Goal: Task Accomplishment & Management: Use online tool/utility

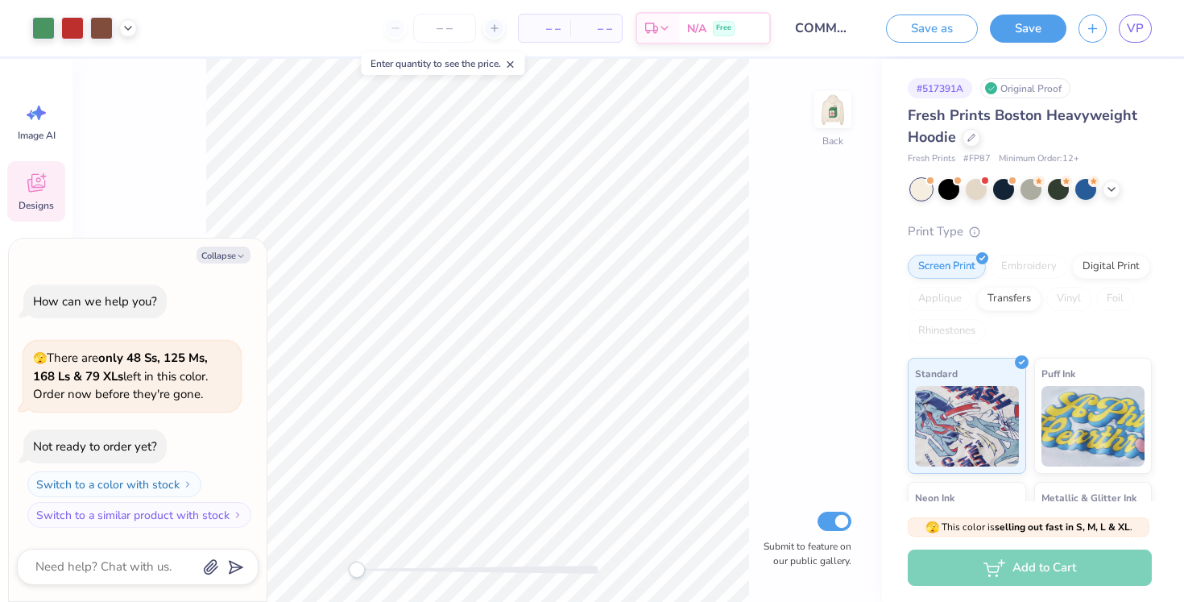
click at [24, 189] on icon at bounding box center [36, 183] width 24 height 24
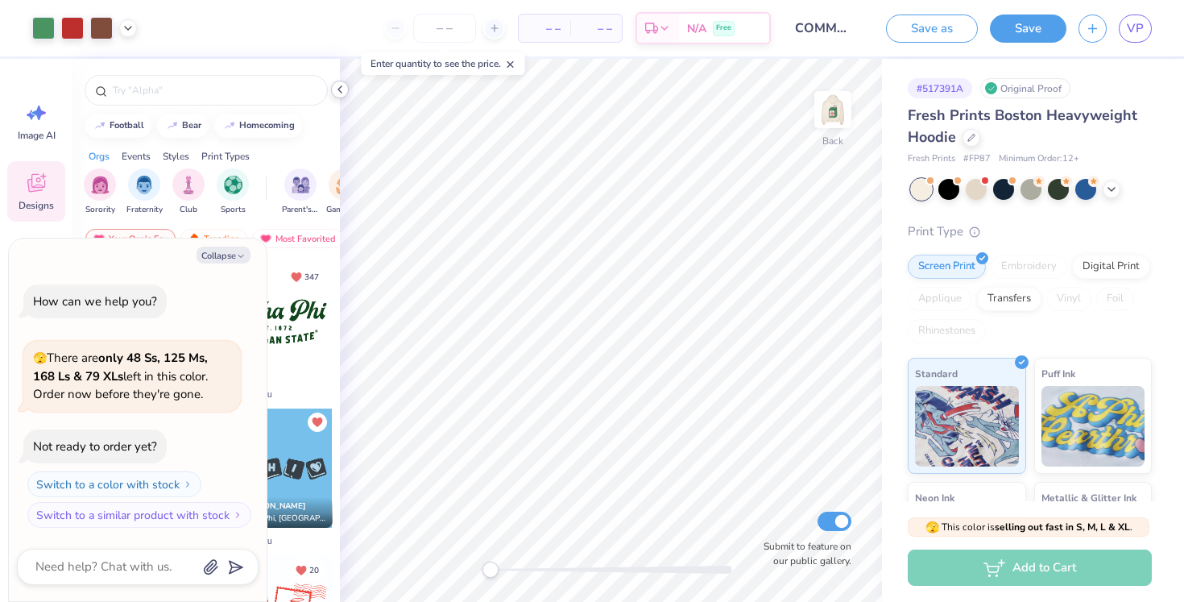
click at [347, 91] on div at bounding box center [340, 90] width 18 height 18
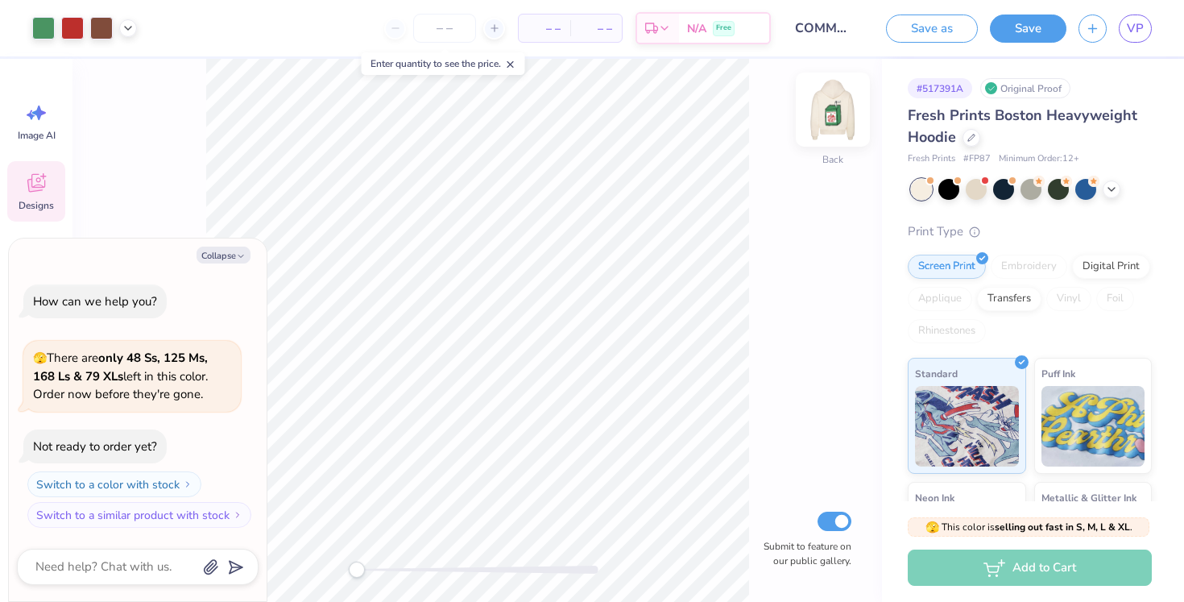
click at [837, 110] on img at bounding box center [833, 109] width 64 height 64
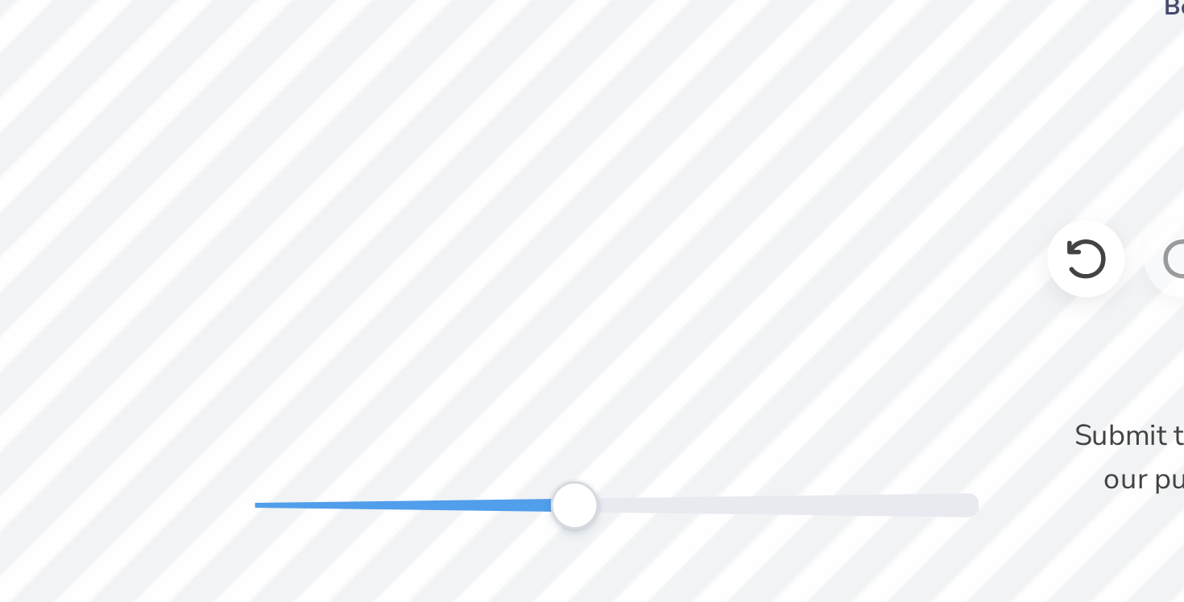
click at [597, 577] on div at bounding box center [612, 570] width 242 height 16
drag, startPoint x: 837, startPoint y: 110, endPoint x: 521, endPoint y: 570, distance: 557.4
click at [521, 570] on div "Accessibility label" at bounding box center [521, 570] width 16 height 16
click at [474, 571] on div "Front W 1.15 1.15 " H 0.45 0.45 " Y 13.71 13.71 " Center Middle Top Bottom Subm…" at bounding box center [611, 330] width 542 height 543
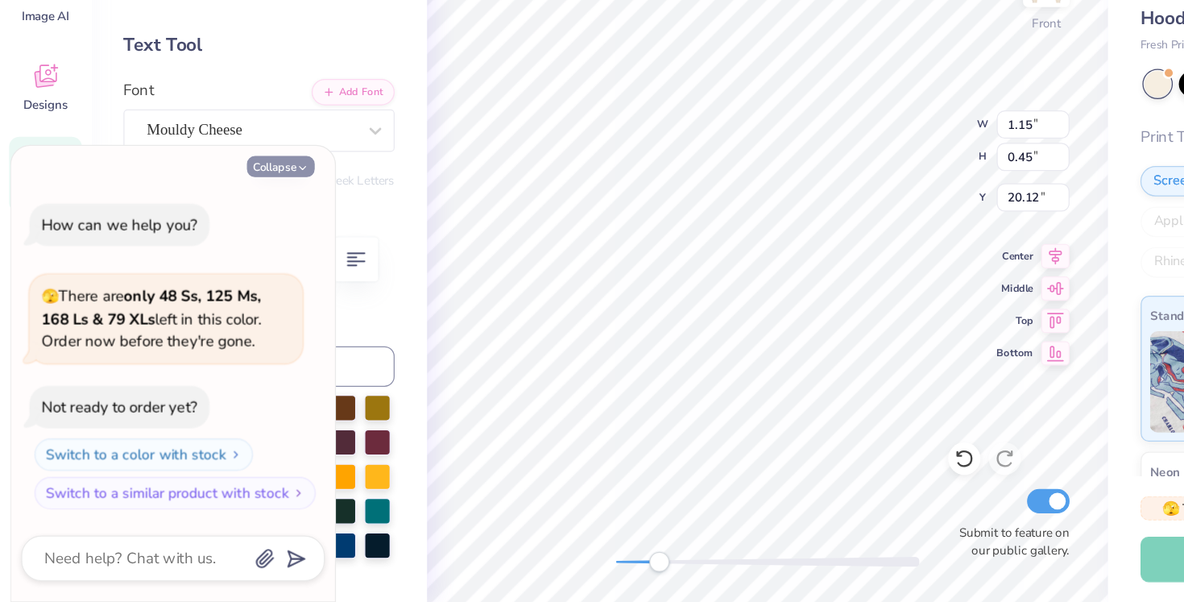
click at [205, 251] on button "Collapse" at bounding box center [224, 255] width 54 height 17
type textarea "x"
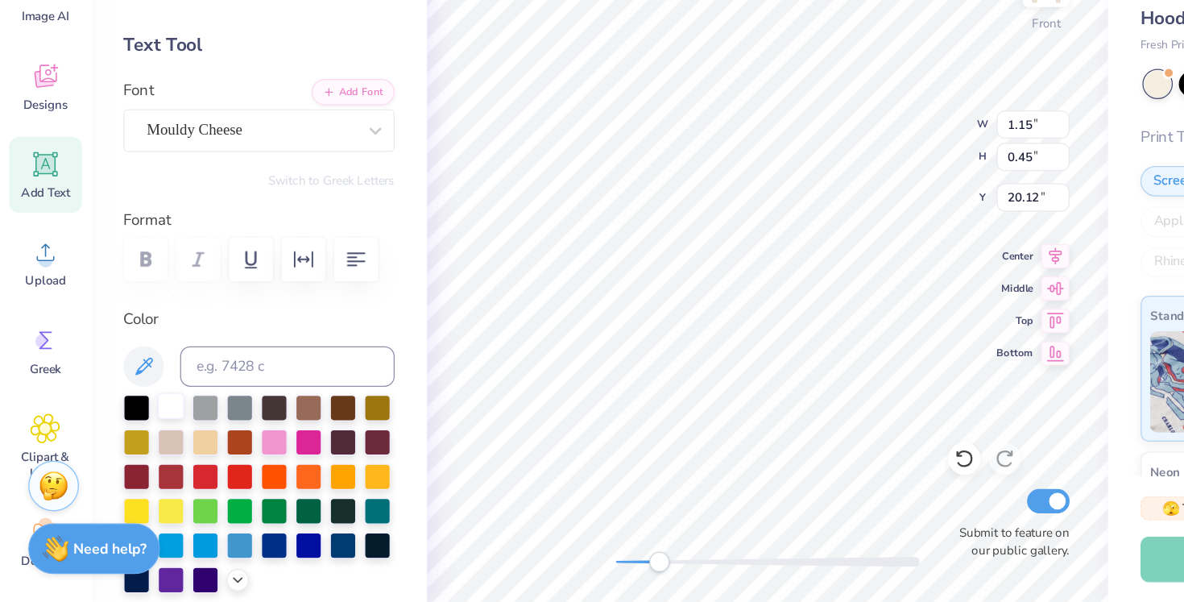
scroll to position [110, 0]
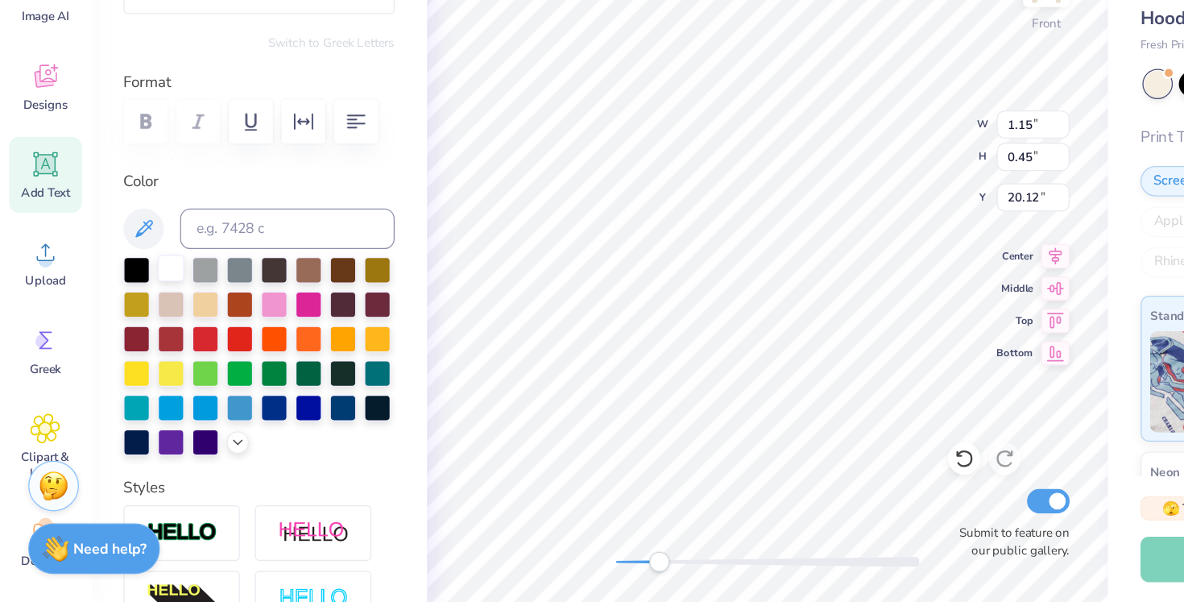
click at [134, 340] on div at bounding box center [136, 336] width 21 height 21
click at [193, 396] on div at bounding box center [190, 390] width 21 height 21
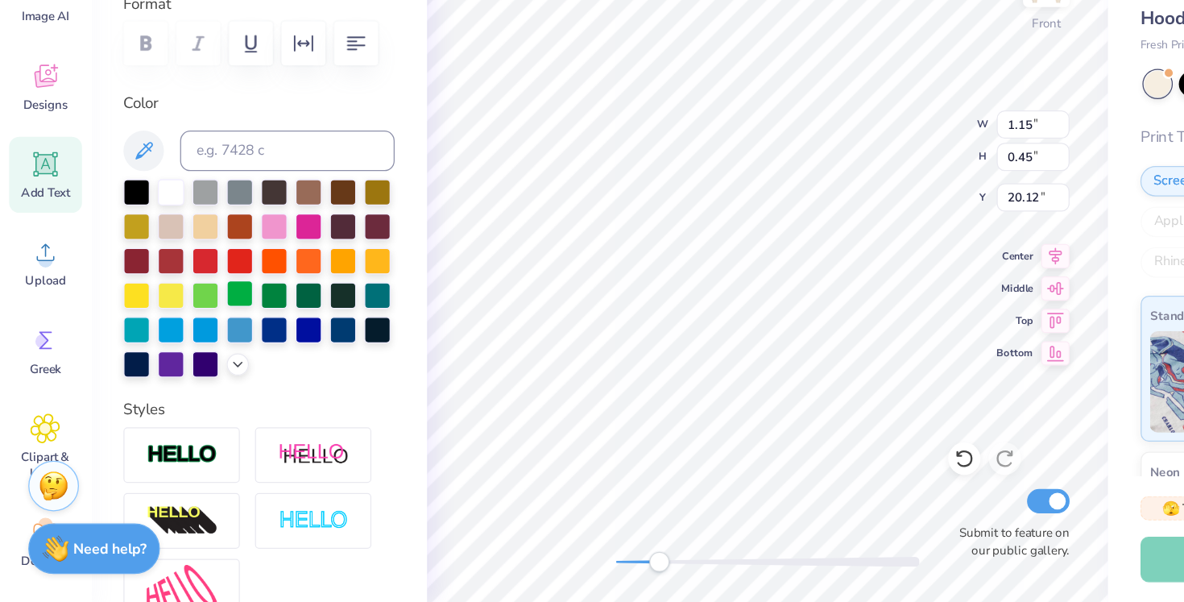
scroll to position [172, 0]
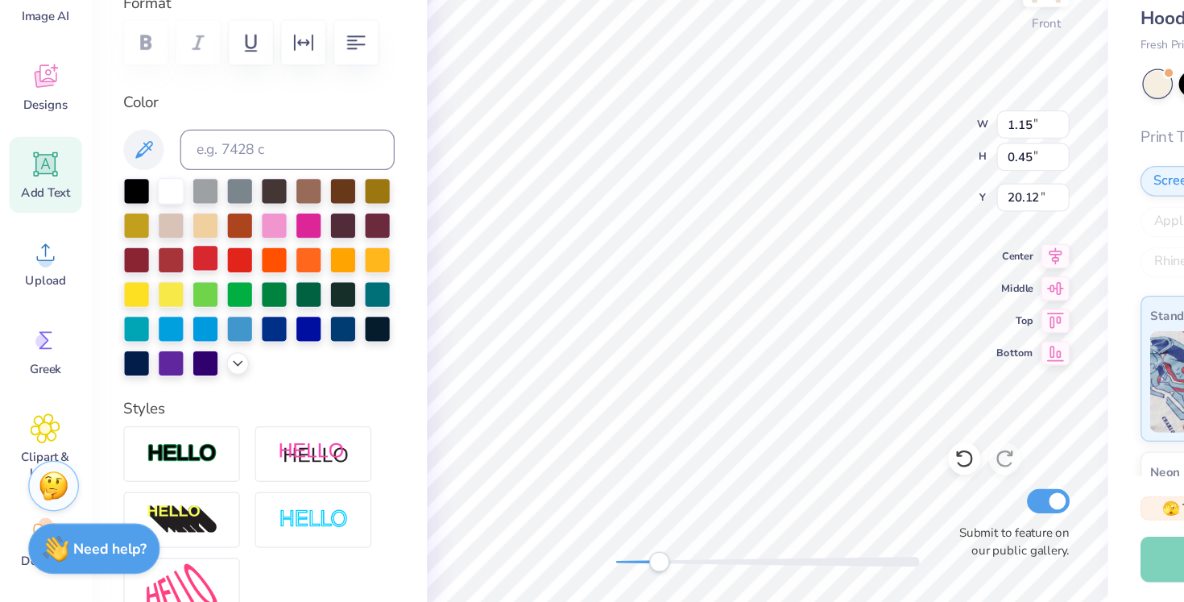
click at [164, 323] on div at bounding box center [163, 327] width 21 height 21
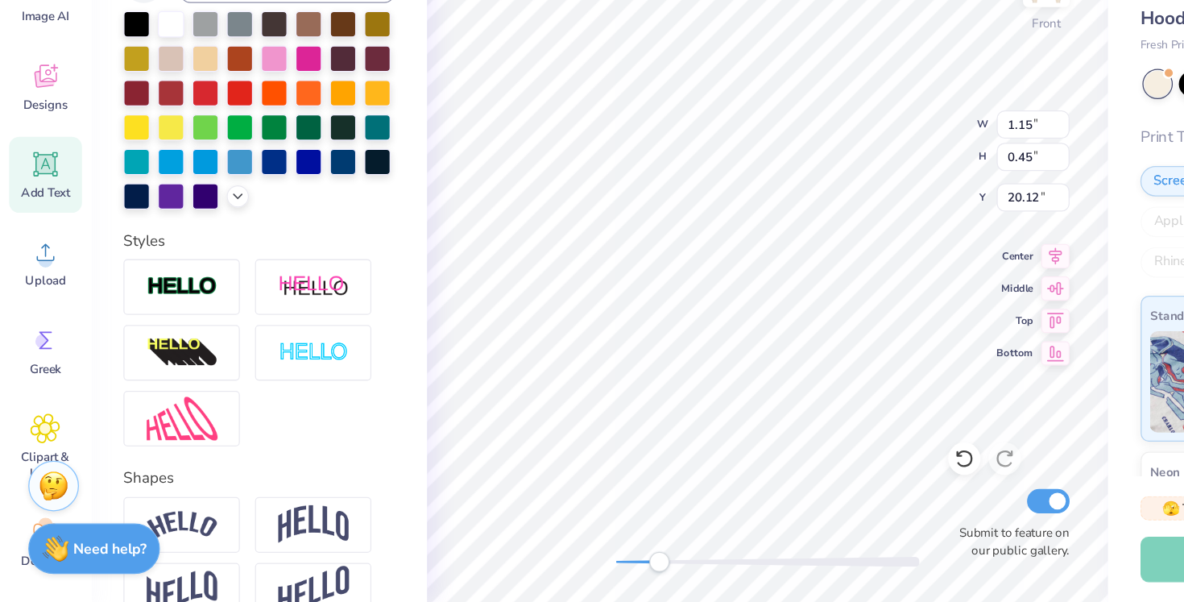
scroll to position [288, 0]
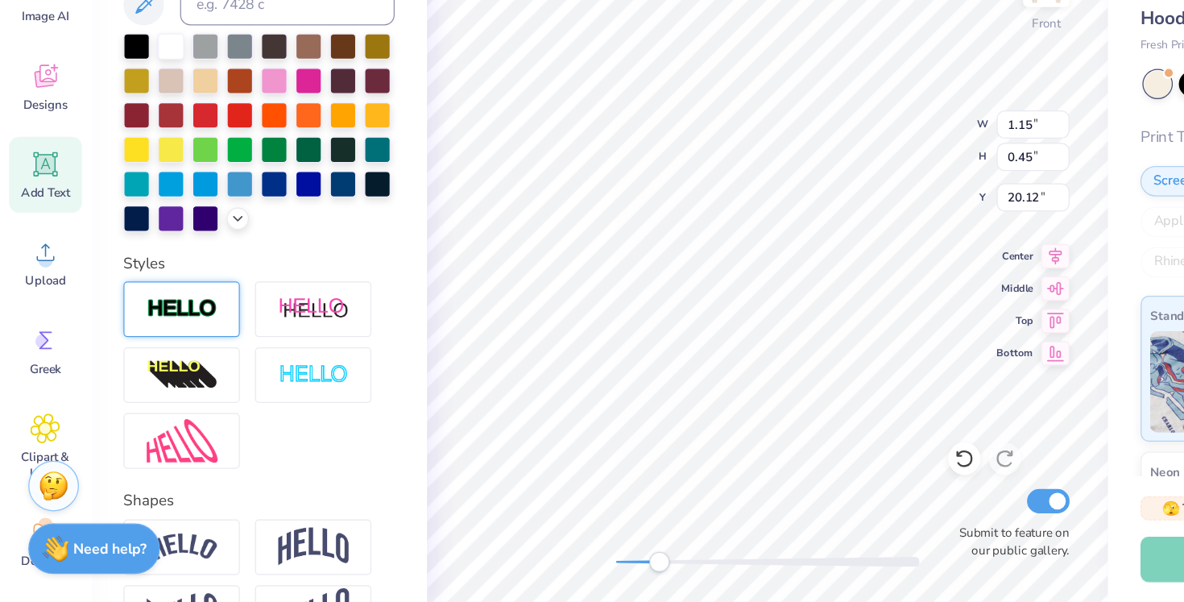
click at [159, 377] on img at bounding box center [145, 368] width 56 height 19
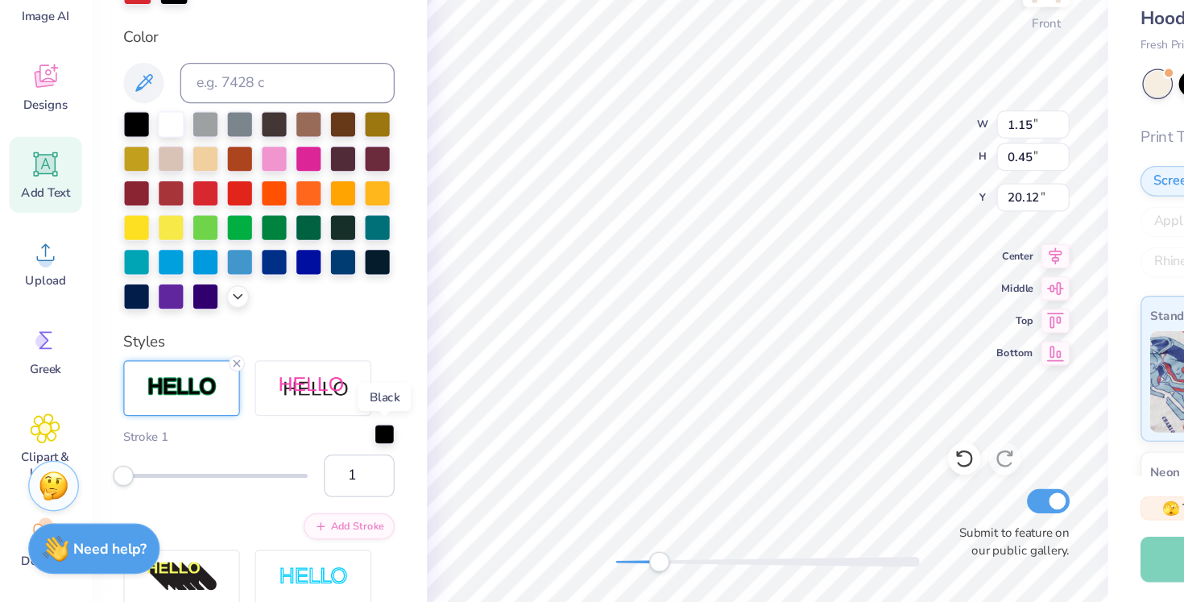
click at [306, 463] on div at bounding box center [306, 468] width 16 height 16
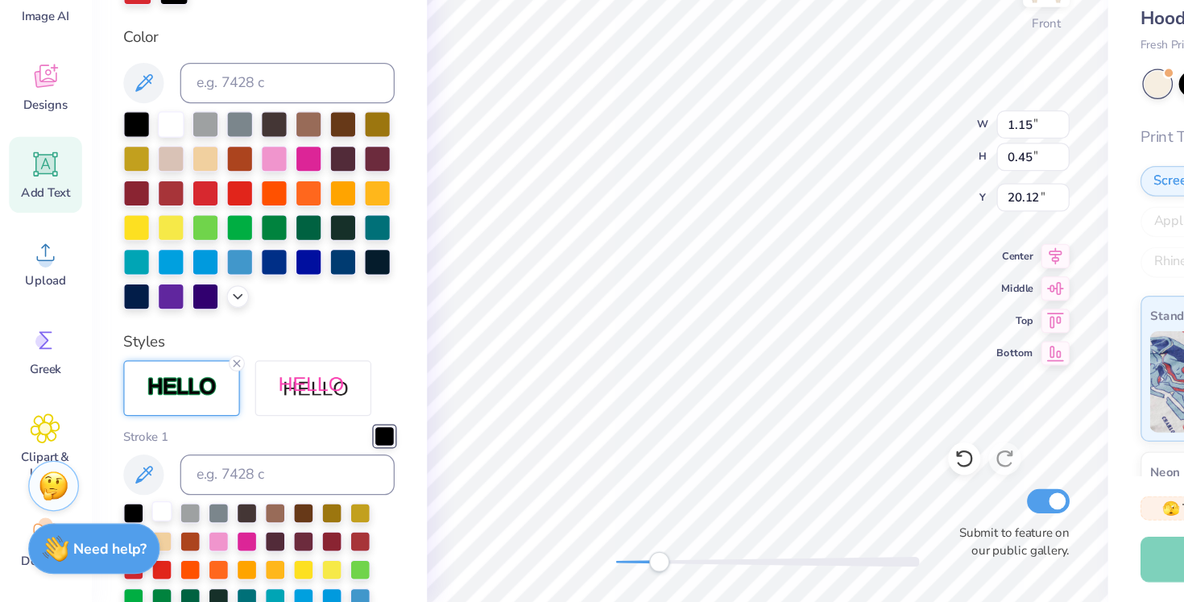
click at [134, 528] on div at bounding box center [129, 529] width 16 height 16
click at [128, 525] on div at bounding box center [129, 529] width 16 height 16
click at [114, 495] on icon at bounding box center [115, 500] width 14 height 14
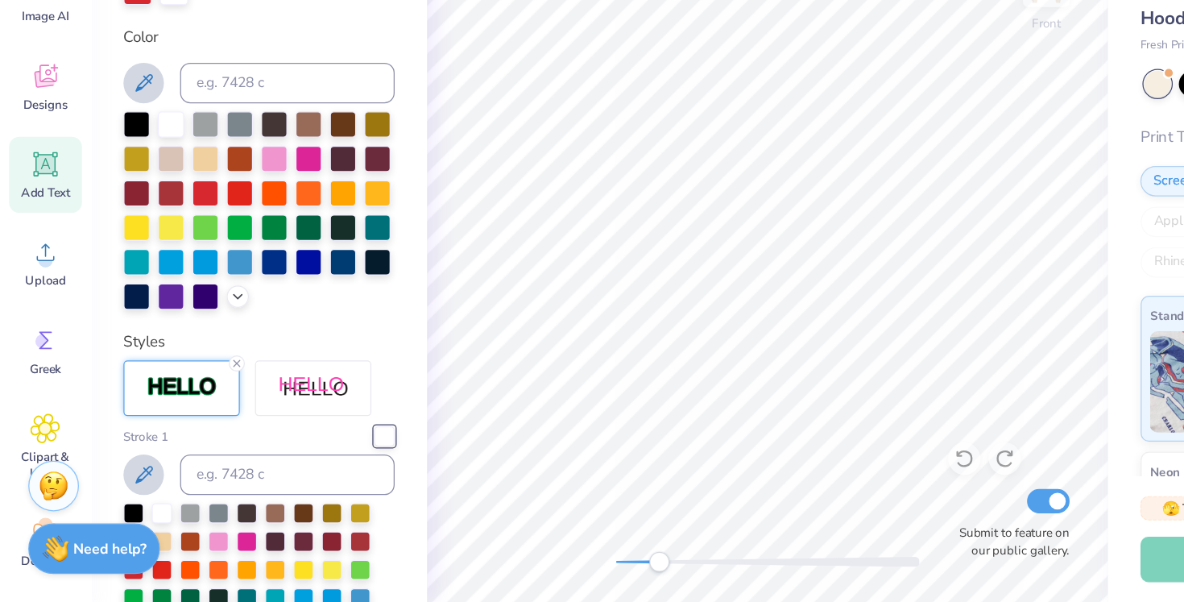
click at [119, 496] on icon at bounding box center [114, 500] width 19 height 19
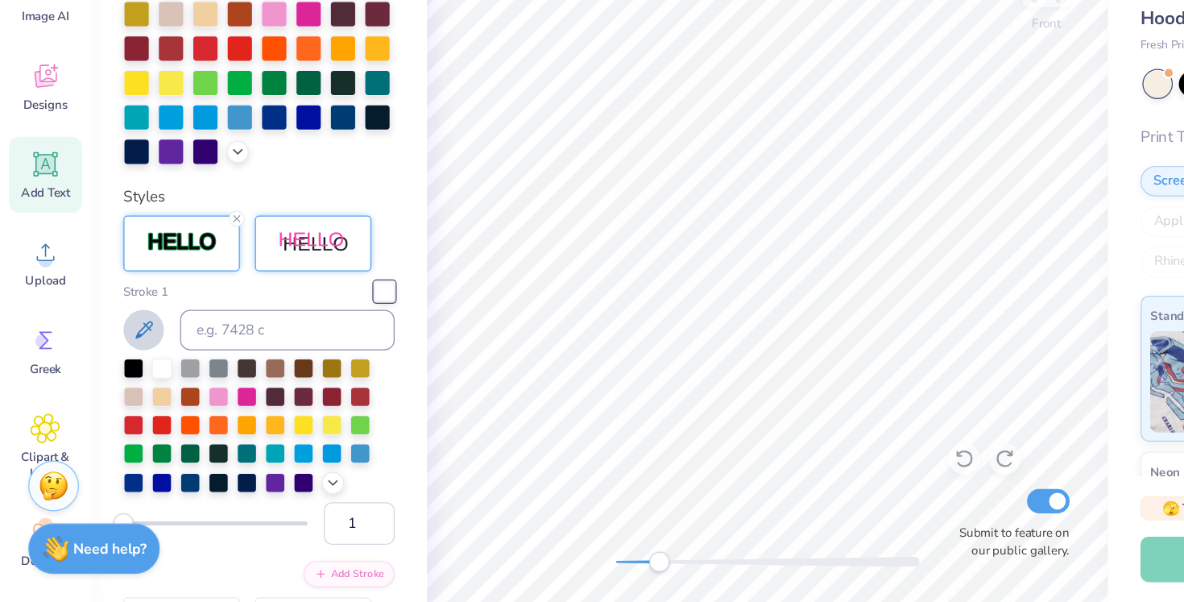
scroll to position [431, 0]
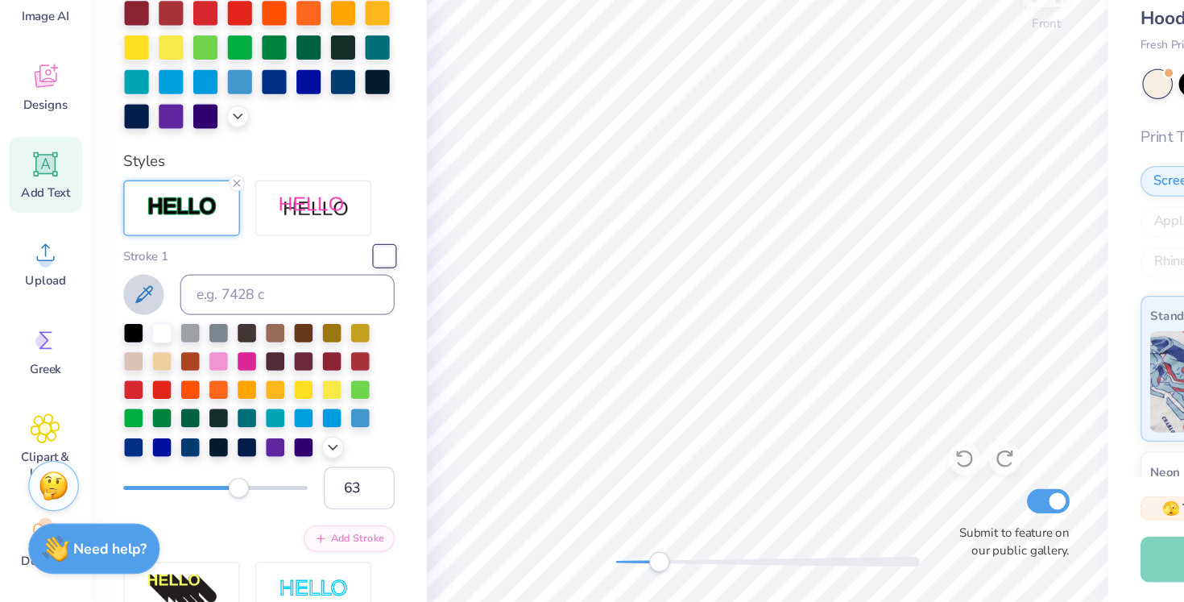
type input "64"
drag, startPoint x: 102, startPoint y: 508, endPoint x: 189, endPoint y: 504, distance: 87.9
click at [189, 504] on div "Accessibility label" at bounding box center [190, 511] width 16 height 16
type input "35"
drag, startPoint x: 189, startPoint y: 504, endPoint x: 149, endPoint y: 505, distance: 40.3
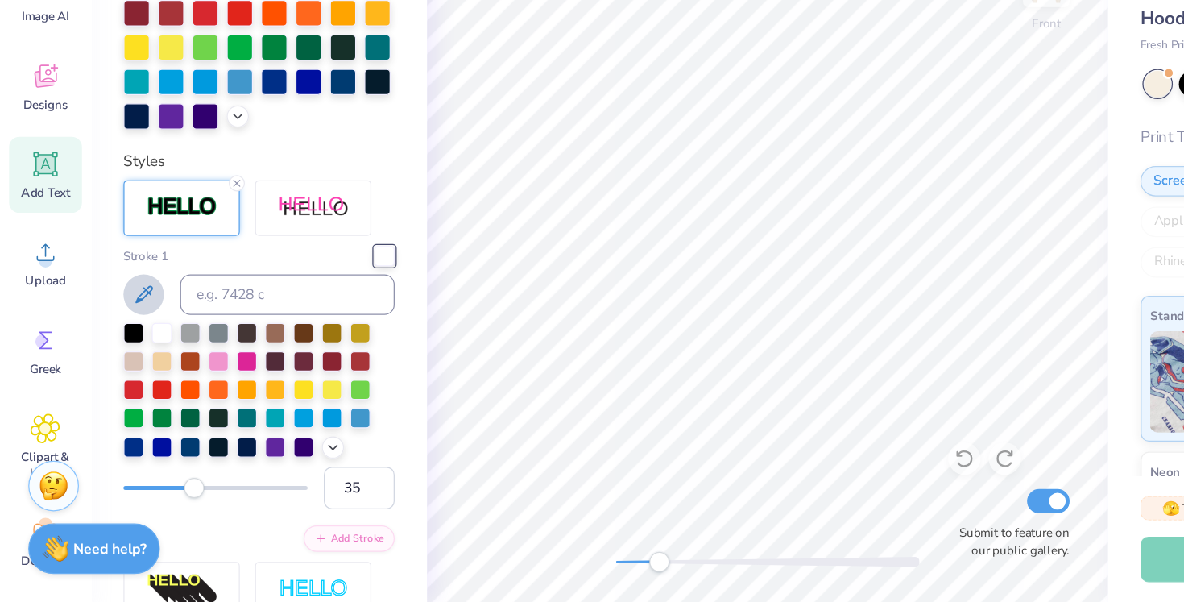
click at [149, 505] on div "Accessibility label" at bounding box center [155, 511] width 16 height 16
type input "15"
drag, startPoint x: 151, startPoint y: 512, endPoint x: 118, endPoint y: 512, distance: 33.0
click at [118, 512] on div "Accessibility label" at bounding box center [126, 511] width 16 height 16
type input "1"
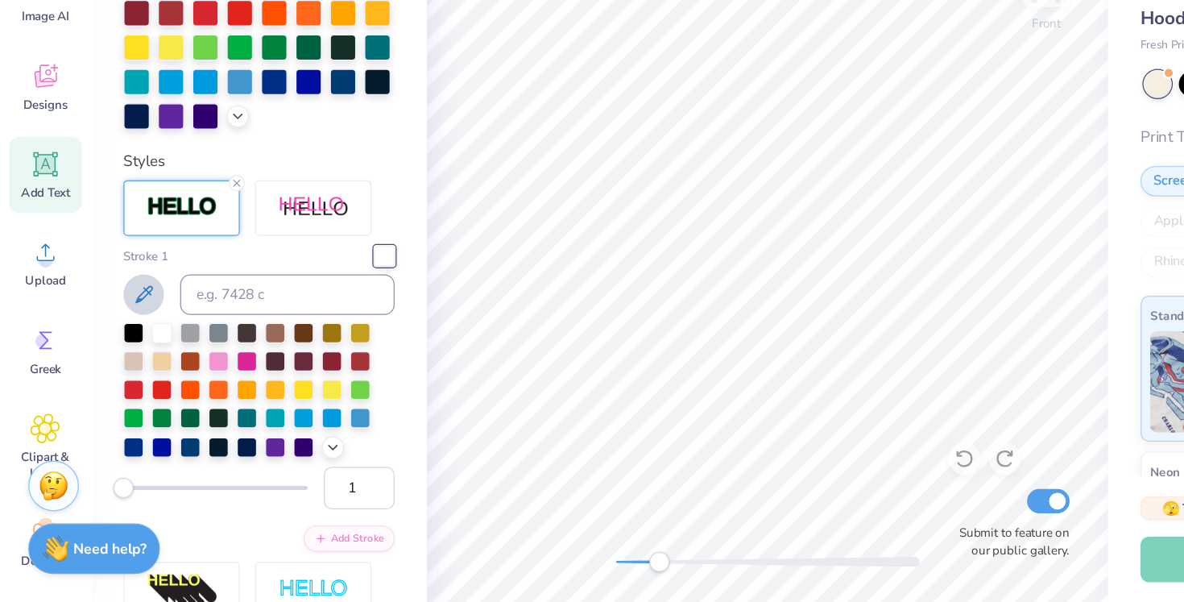
drag, startPoint x: 120, startPoint y: 512, endPoint x: 91, endPoint y: 512, distance: 29.0
click at [91, 512] on div "Accessibility label" at bounding box center [98, 511] width 16 height 16
click at [300, 505] on input "2" at bounding box center [286, 511] width 56 height 34
click at [300, 505] on input "3" at bounding box center [286, 511] width 56 height 34
click at [300, 505] on input "4" at bounding box center [286, 511] width 56 height 34
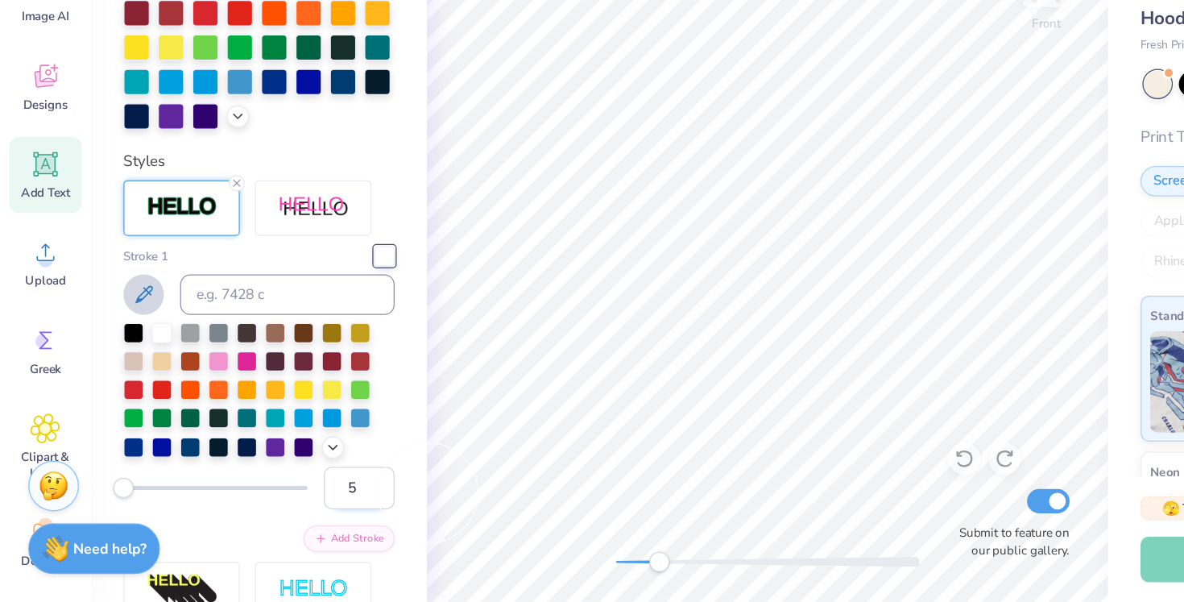
click at [300, 505] on input "5" at bounding box center [286, 511] width 56 height 34
click at [300, 505] on input "6" at bounding box center [286, 511] width 56 height 34
click at [300, 505] on input "7" at bounding box center [286, 511] width 56 height 34
click at [300, 505] on input "8" at bounding box center [286, 511] width 56 height 34
click at [300, 505] on input "9" at bounding box center [286, 511] width 56 height 34
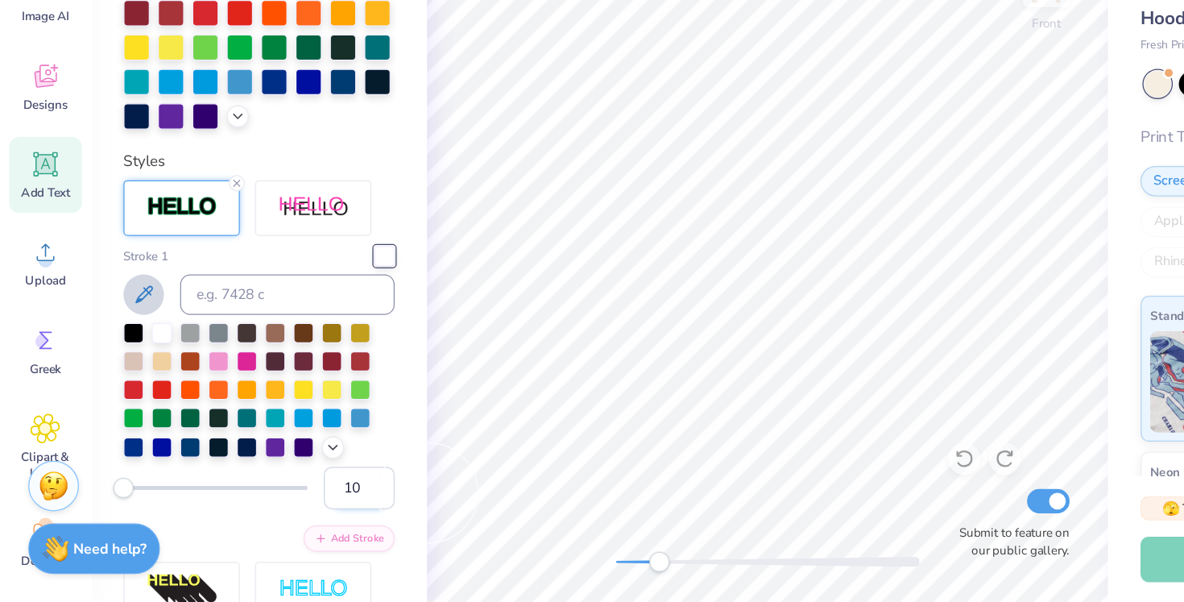
click at [300, 505] on input "10" at bounding box center [286, 511] width 56 height 34
click at [300, 505] on input "11" at bounding box center [286, 511] width 56 height 34
click at [300, 505] on input "12" at bounding box center [286, 511] width 56 height 34
type input "13"
click at [300, 505] on input "13" at bounding box center [286, 511] width 56 height 34
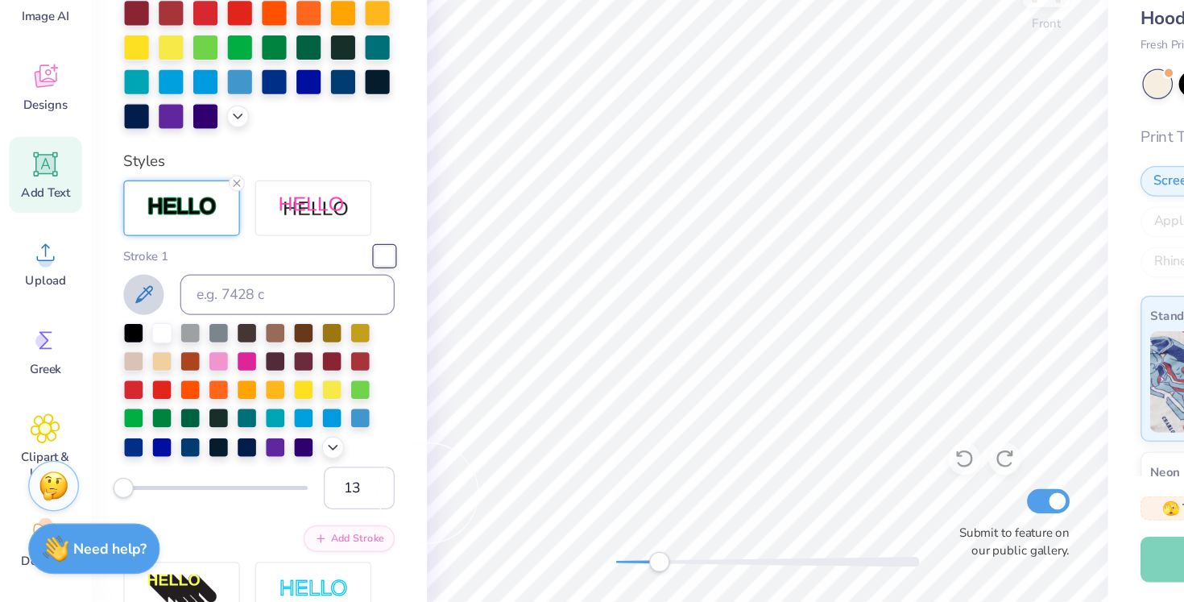
click at [206, 533] on div "Stroke 1 13 Add Stroke" at bounding box center [206, 439] width 216 height 243
click at [299, 516] on input "12" at bounding box center [286, 511] width 56 height 34
click at [299, 516] on input "11" at bounding box center [286, 511] width 56 height 34
click at [299, 516] on input "10" at bounding box center [286, 511] width 56 height 34
click at [299, 516] on input "9" at bounding box center [286, 511] width 56 height 34
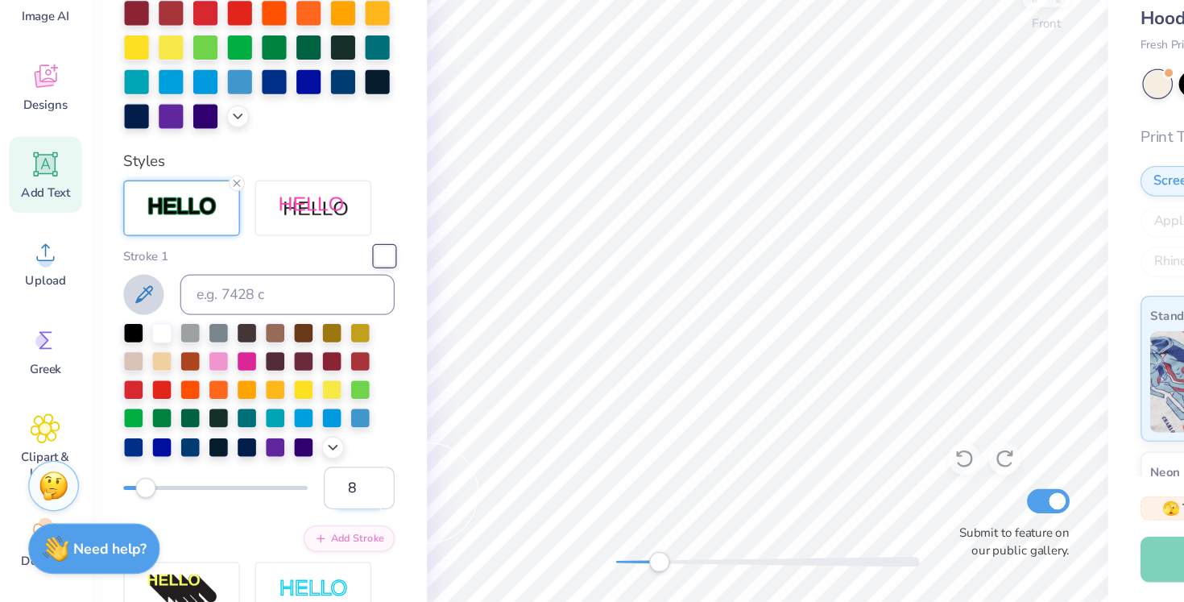
click at [299, 516] on input "8" at bounding box center [286, 511] width 56 height 34
click at [299, 516] on input "7" at bounding box center [286, 511] width 56 height 34
type input "6"
click at [299, 516] on input "6" at bounding box center [286, 511] width 56 height 34
click at [297, 243] on div "Styles Stroke 1 6 Add Stroke" at bounding box center [206, 454] width 216 height 425
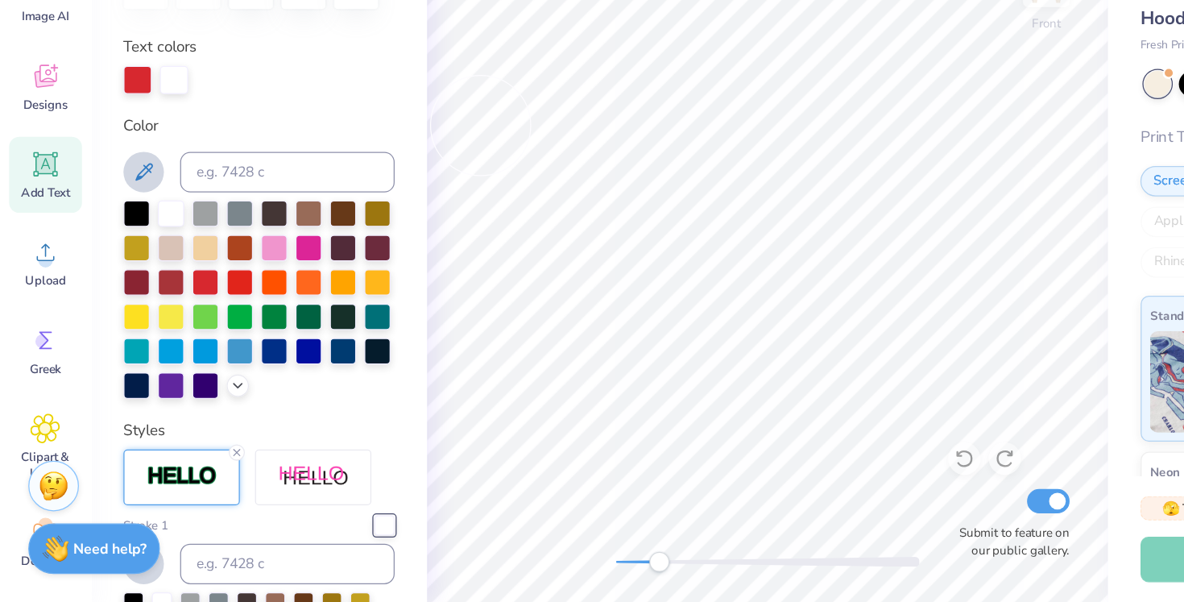
scroll to position [100, 0]
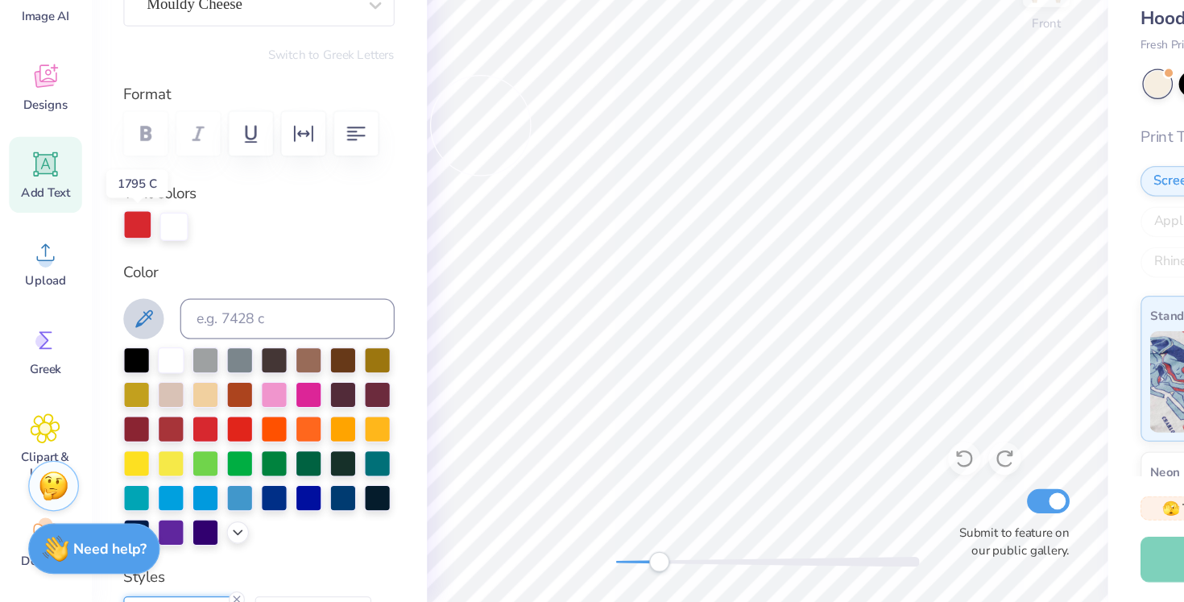
click at [107, 301] on div at bounding box center [109, 301] width 23 height 23
click at [310, 317] on div "Personalized Names Personalized Numbers Text Tool Add Font Font Mouldy Cheese S…" at bounding box center [207, 330] width 268 height 543
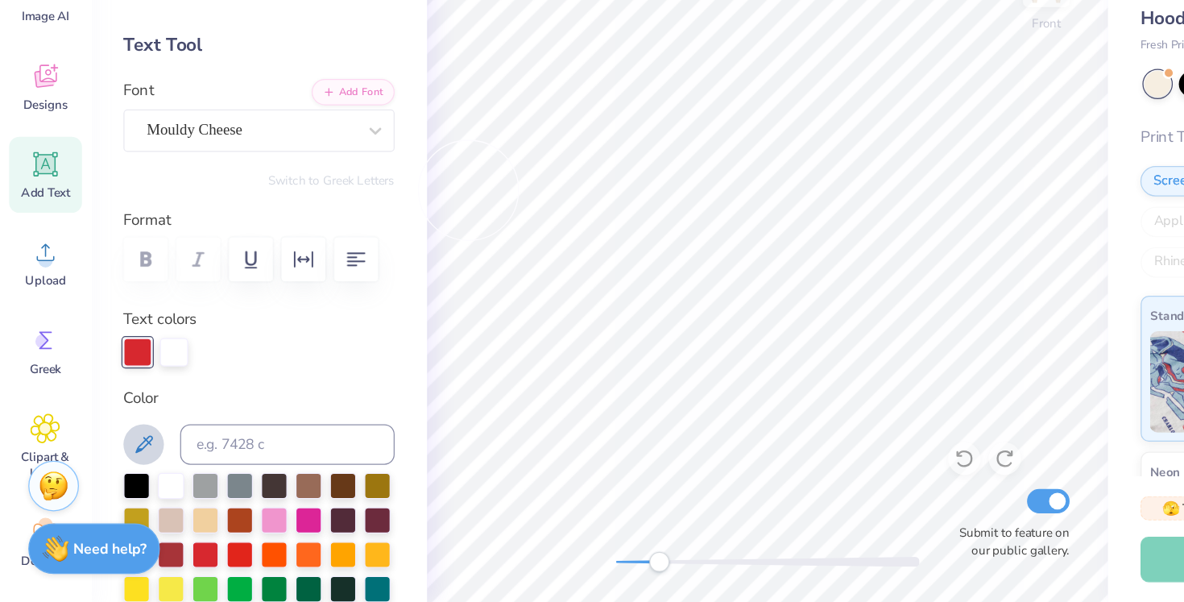
click at [35, 255] on icon at bounding box center [36, 253] width 15 height 15
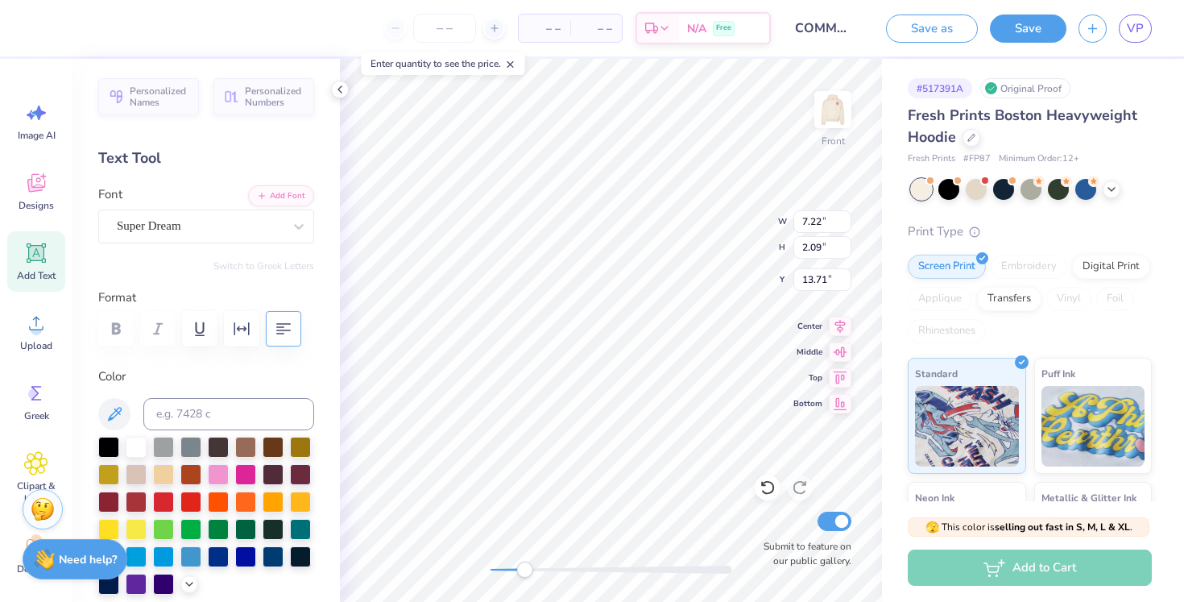
type textarea "TEX"
type input "9.62"
type input "15.11"
type input "6.38"
type input "5.34"
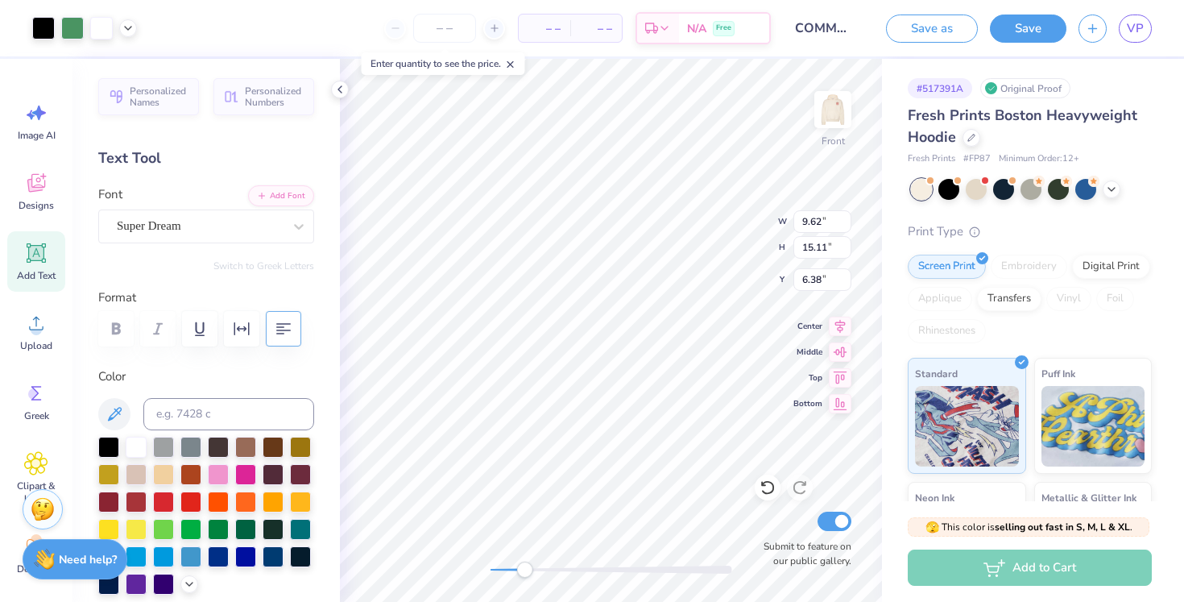
type input "2.09"
type input "13.71"
type textarea "TX"
type input "9.62"
type input "15.11"
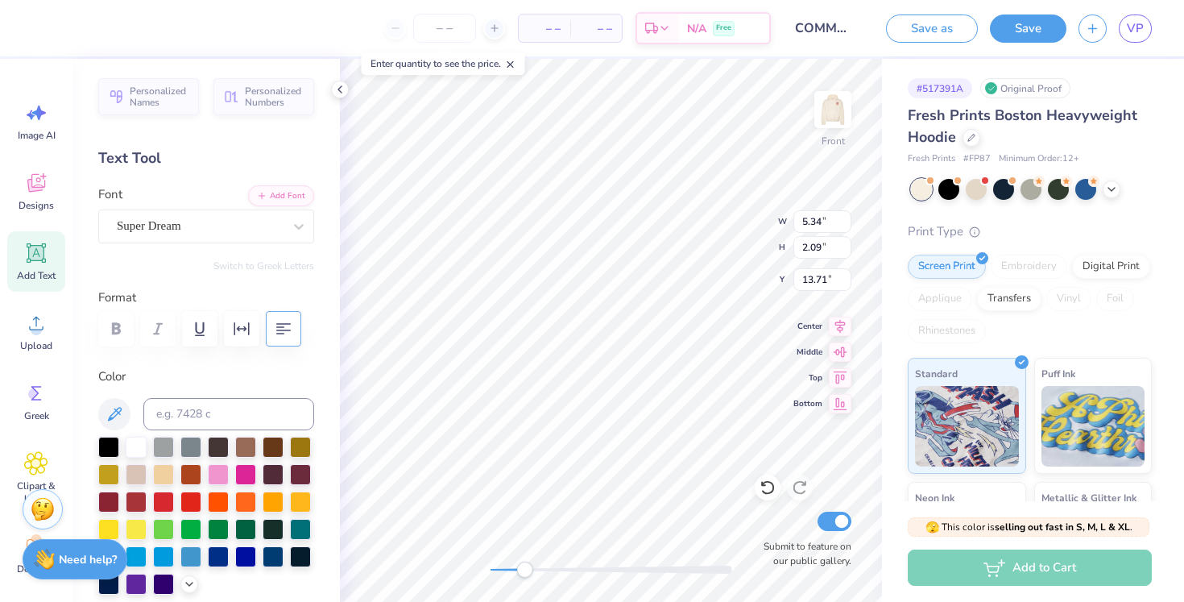
type input "6.38"
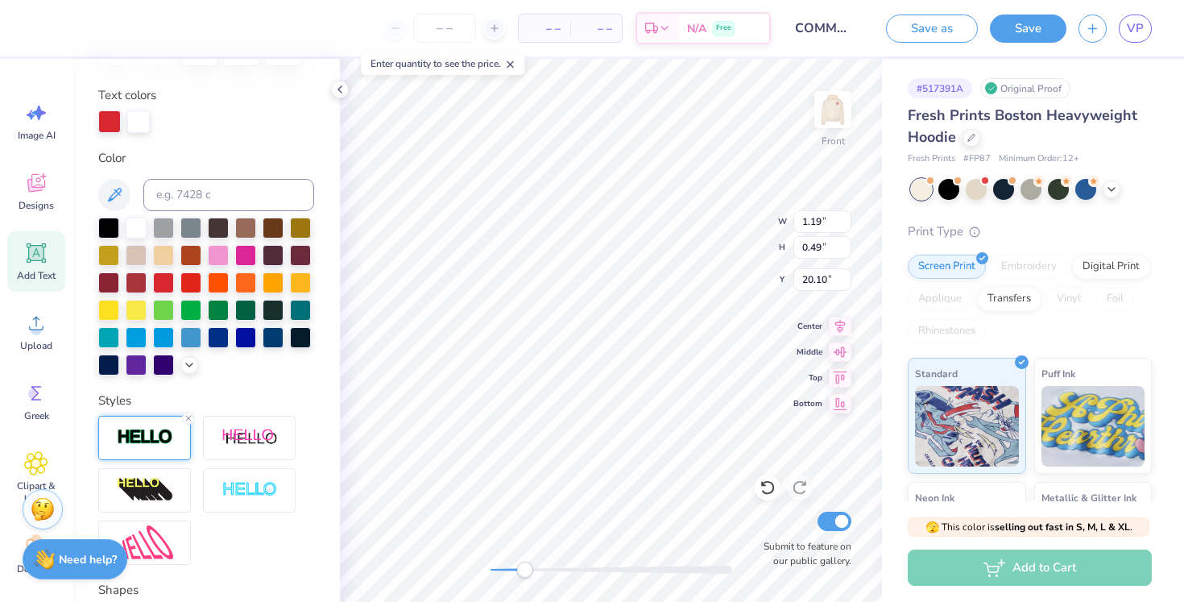
click at [151, 421] on div at bounding box center [144, 438] width 93 height 44
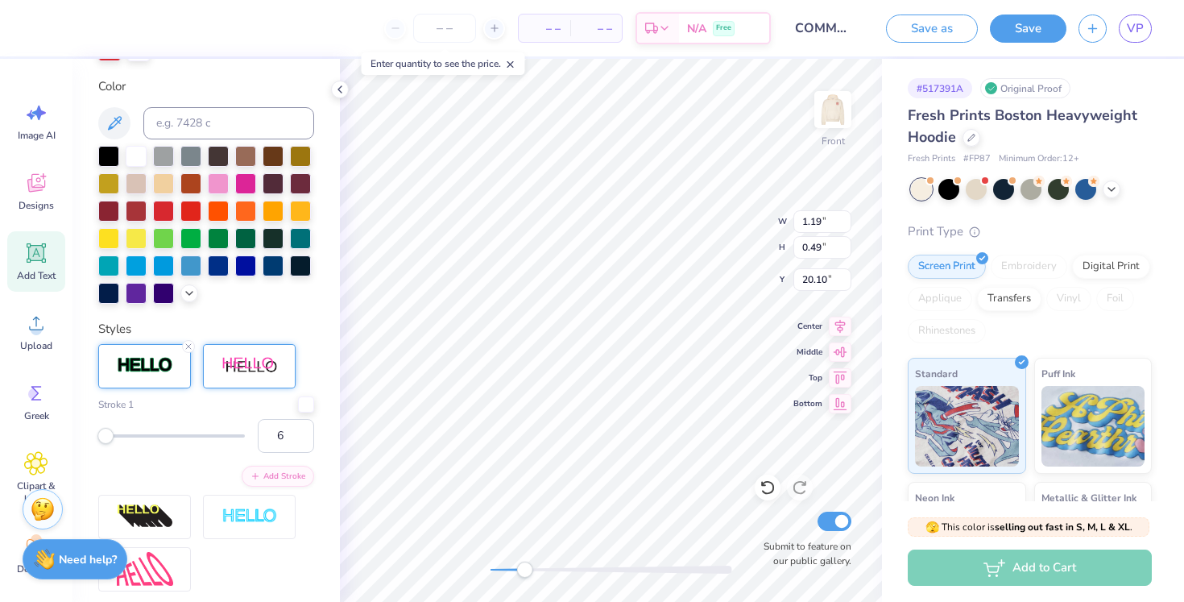
scroll to position [384, 0]
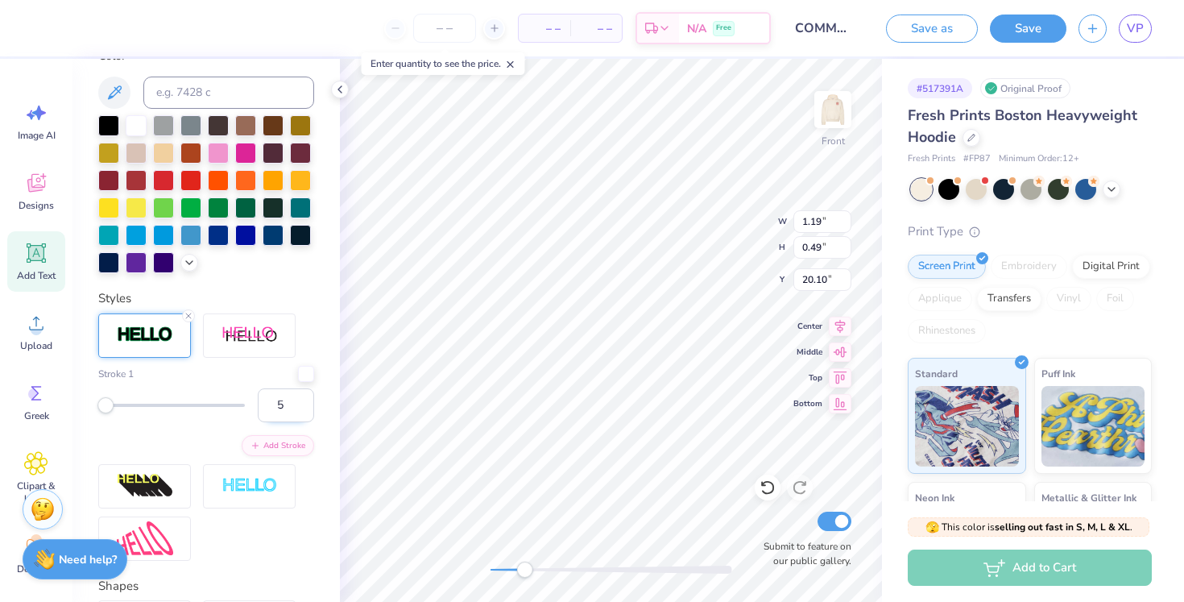
click at [300, 412] on input "5" at bounding box center [286, 405] width 56 height 34
click at [300, 412] on input "4" at bounding box center [286, 405] width 56 height 34
click at [300, 412] on input "3" at bounding box center [286, 405] width 56 height 34
type input "2"
click at [300, 411] on input "2" at bounding box center [286, 405] width 56 height 34
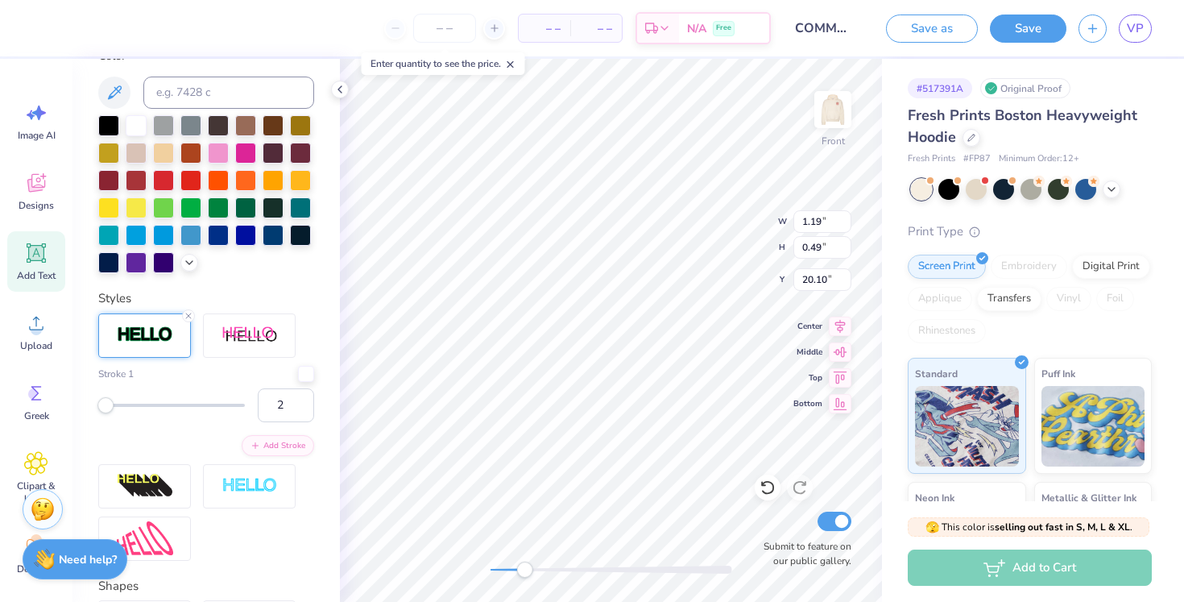
click at [184, 430] on div "Stroke 1 2 Add Stroke" at bounding box center [206, 411] width 216 height 90
type input "9.62"
type input "15.11"
type input "6.38"
click at [338, 87] on icon at bounding box center [340, 89] width 13 height 13
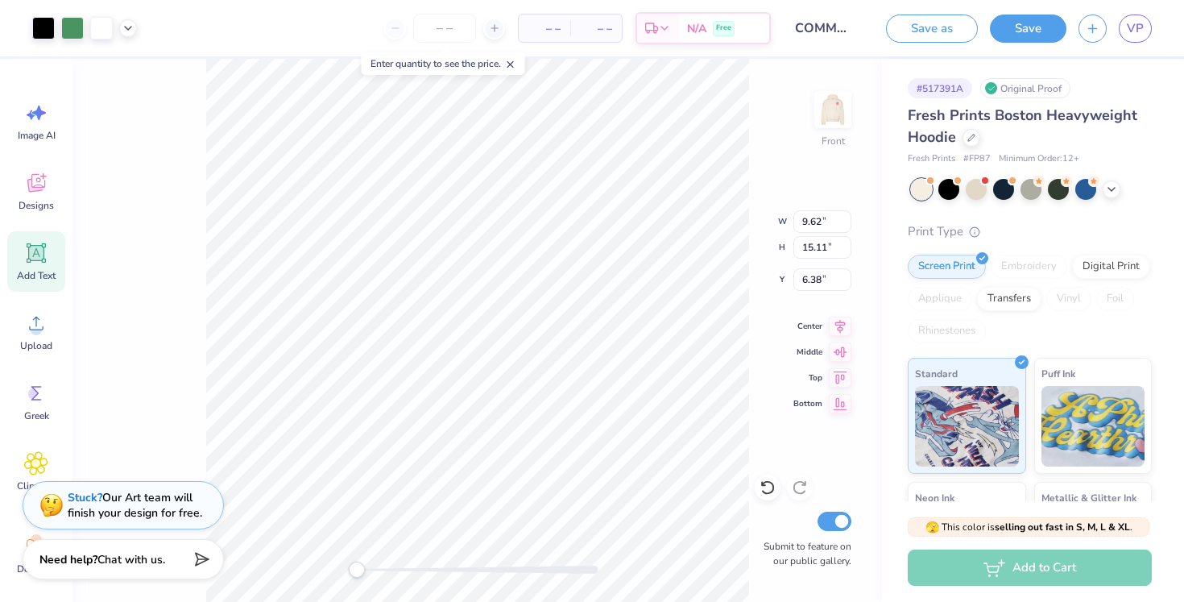
click at [298, 566] on div "Front W 9.62 9.62 " H 15.11 15.11 " Y 6.38 6.38 " Center Middle Top Bottom Subm…" at bounding box center [478, 330] width 810 height 543
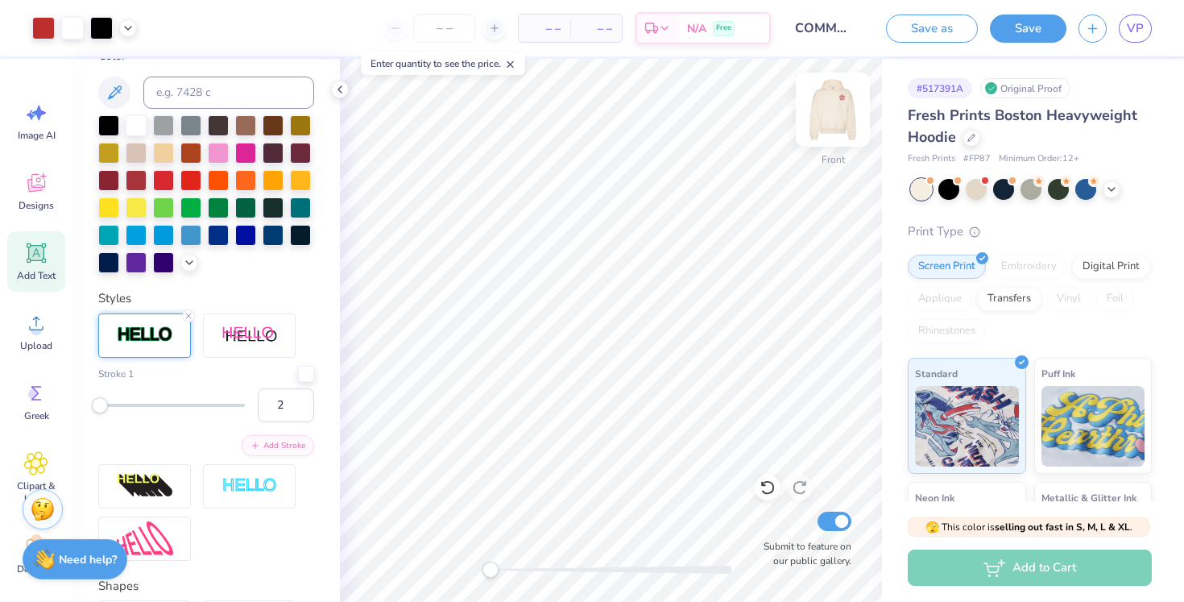
click at [838, 105] on img at bounding box center [833, 109] width 64 height 64
click at [838, 105] on img at bounding box center [833, 109] width 32 height 32
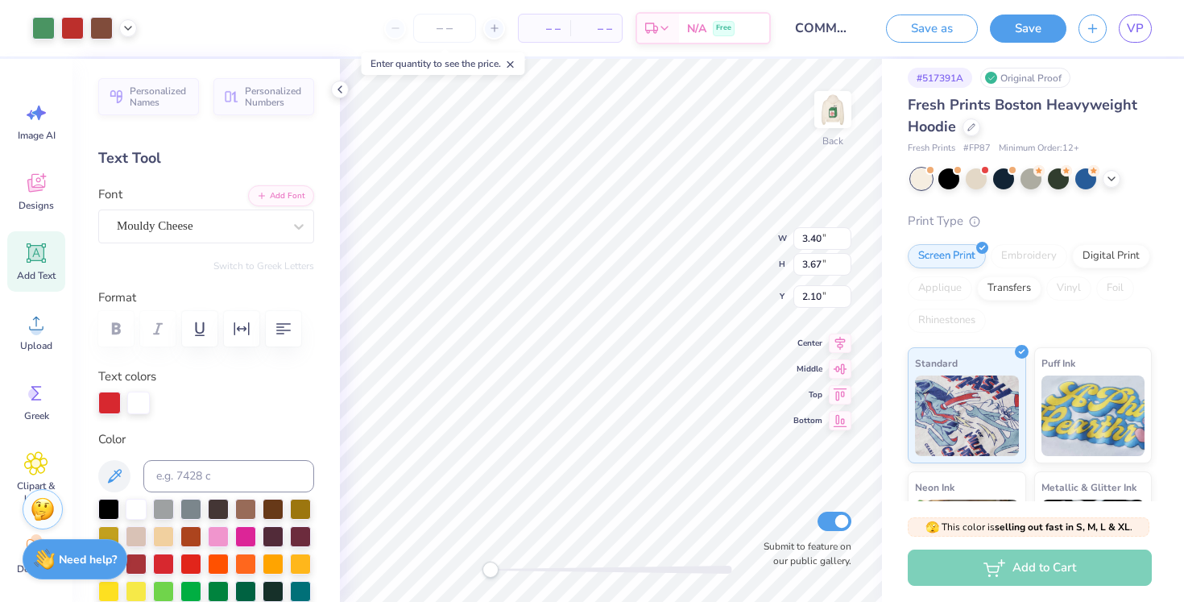
scroll to position [0, 0]
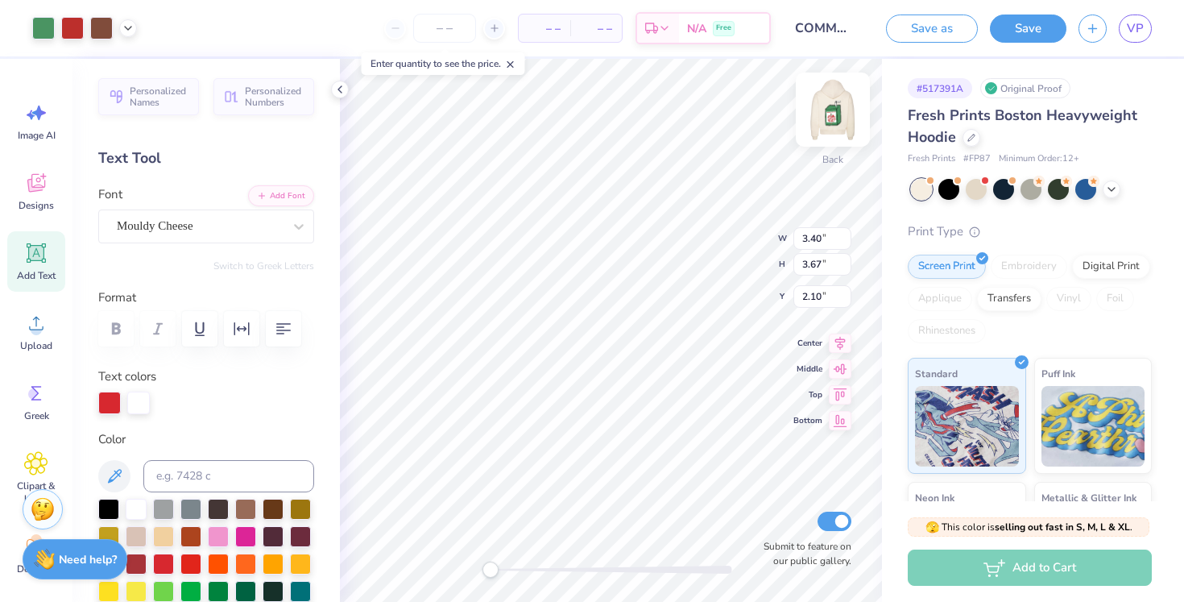
click at [836, 101] on img at bounding box center [833, 109] width 64 height 64
type input "3.48"
type input "3.75"
type input "5.04"
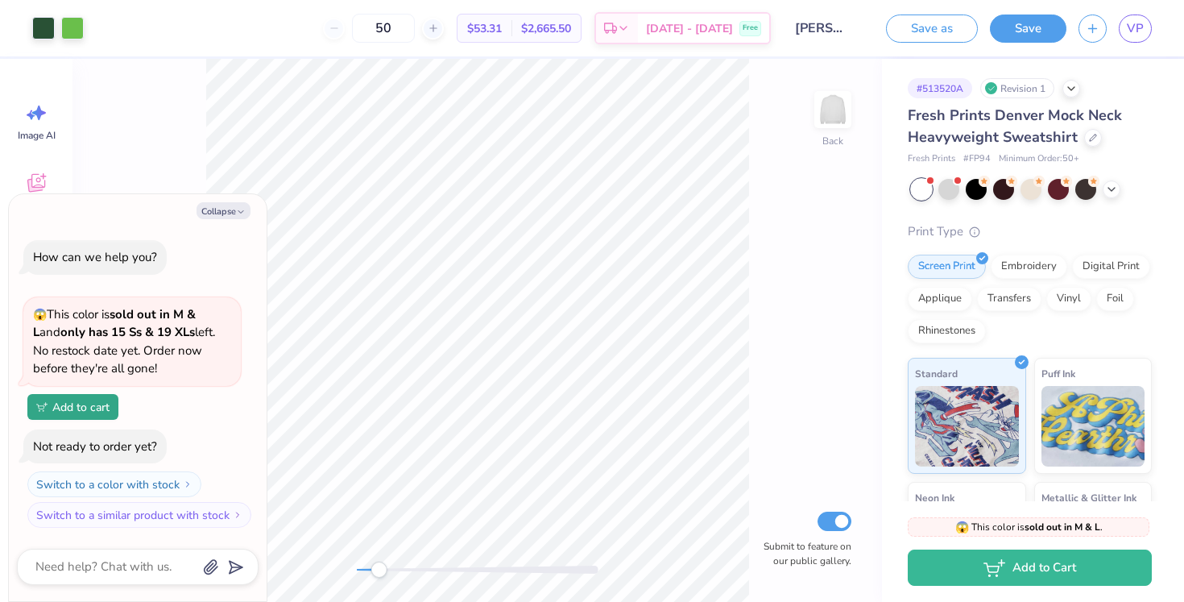
drag, startPoint x: 357, startPoint y: 567, endPoint x: 388, endPoint y: 570, distance: 31.5
click at [387, 570] on div "Accessibility label" at bounding box center [379, 570] width 16 height 16
drag, startPoint x: 391, startPoint y: 569, endPoint x: 479, endPoint y: 570, distance: 87.8
click at [479, 570] on div "Accessibility label" at bounding box center [473, 570] width 16 height 16
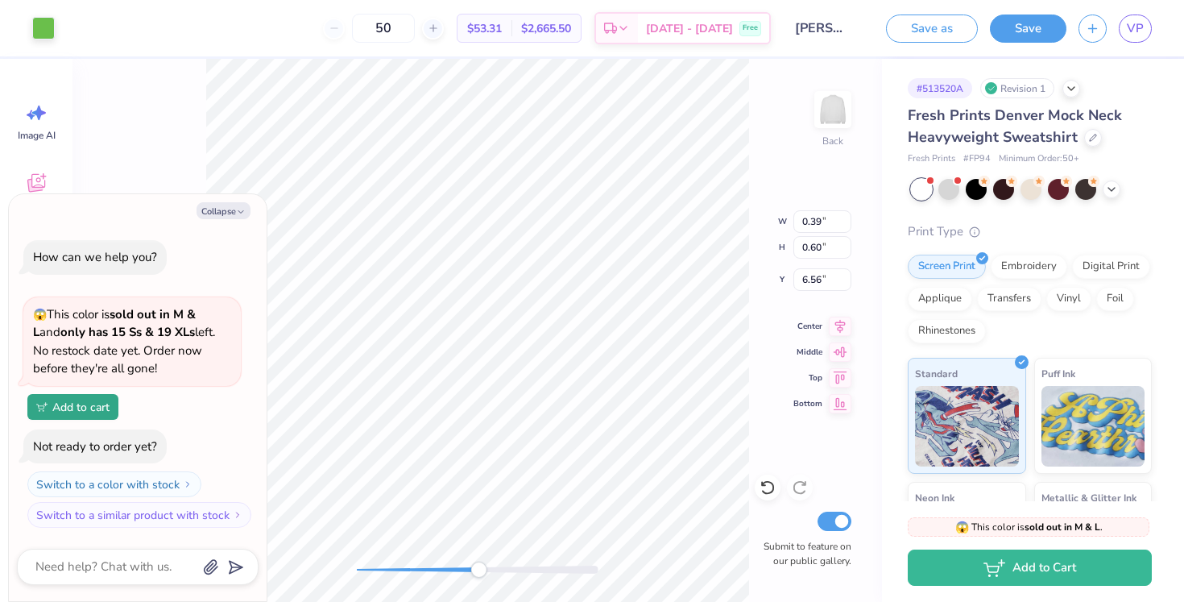
type textarea "x"
type input "0.43"
type textarea "x"
type input "0.47"
type textarea "x"
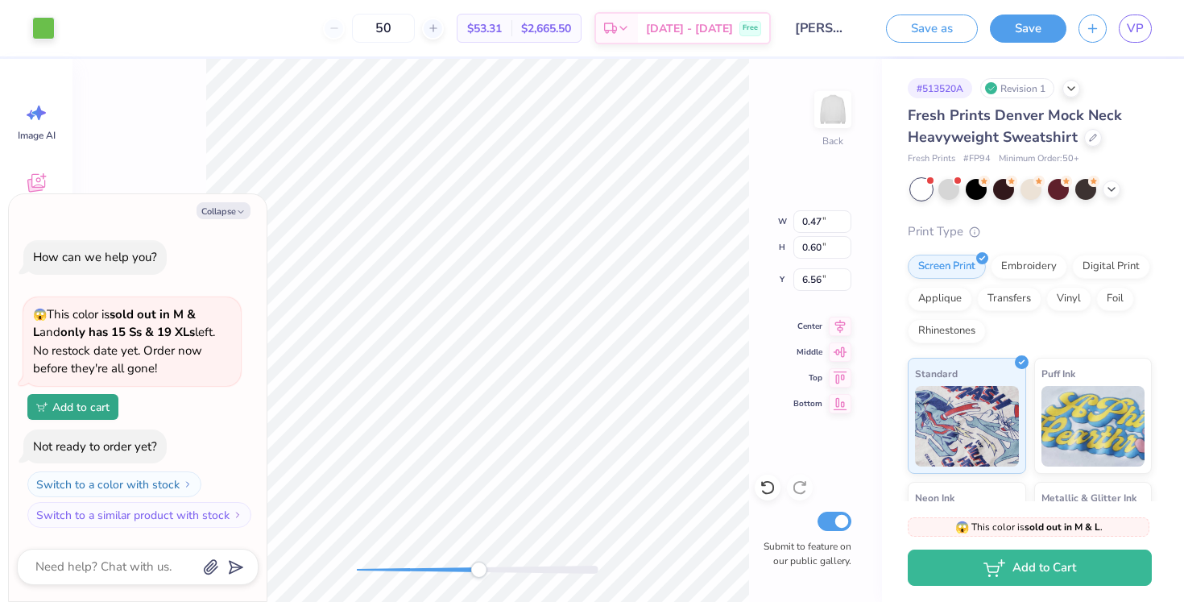
type input "0.34"
type textarea "x"
type input "0.39"
drag, startPoint x: 477, startPoint y: 563, endPoint x: 384, endPoint y: 562, distance: 93.5
click at [391, 562] on div "Accessibility label" at bounding box center [399, 570] width 16 height 16
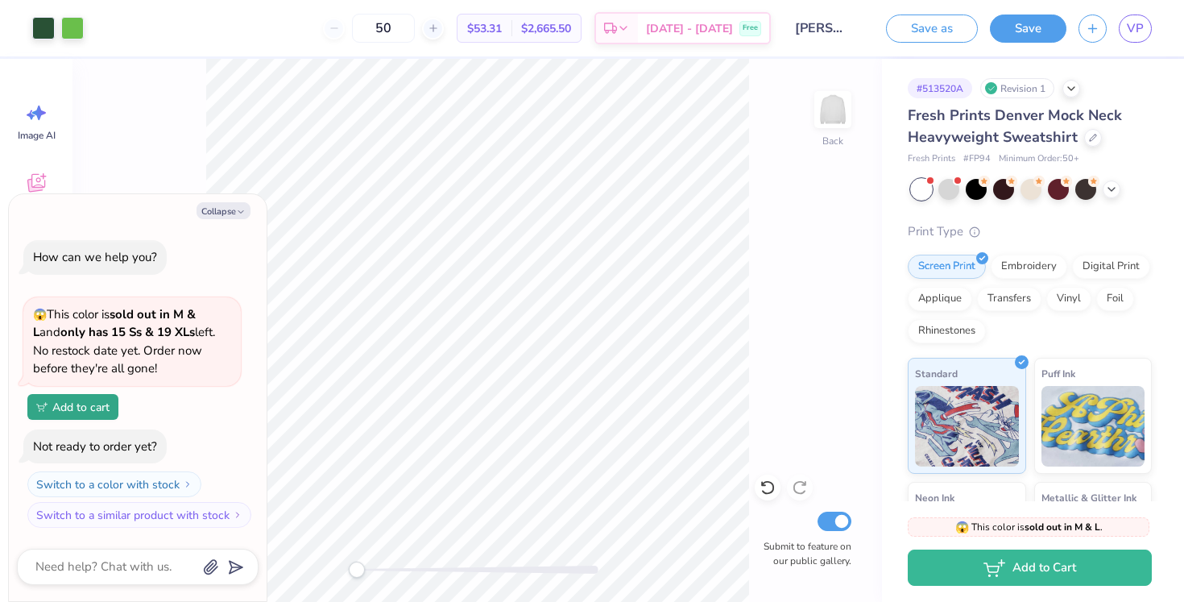
click at [346, 572] on div "Back Submit to feature on our public gallery." at bounding box center [478, 330] width 810 height 543
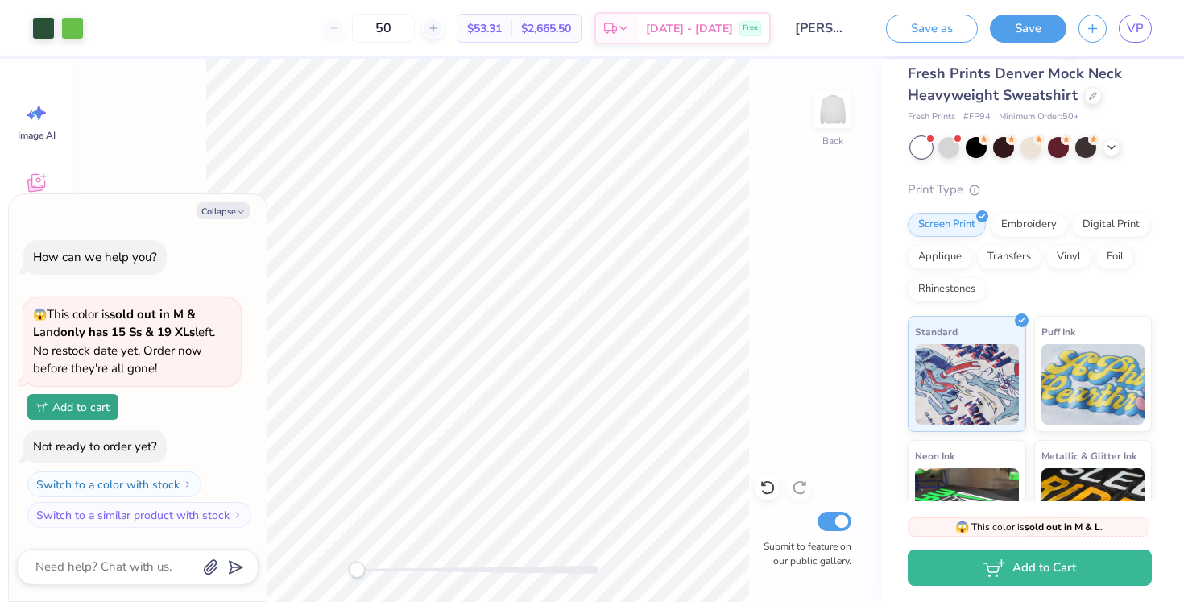
scroll to position [41, 0]
click at [949, 143] on div at bounding box center [949, 146] width 21 height 21
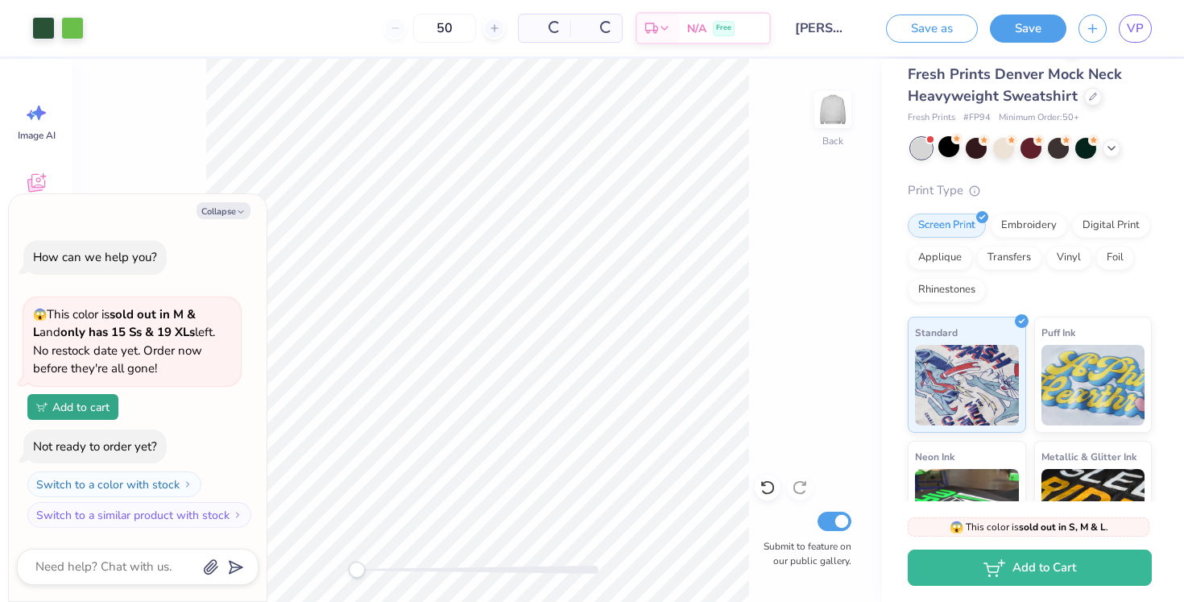
scroll to position [176, 0]
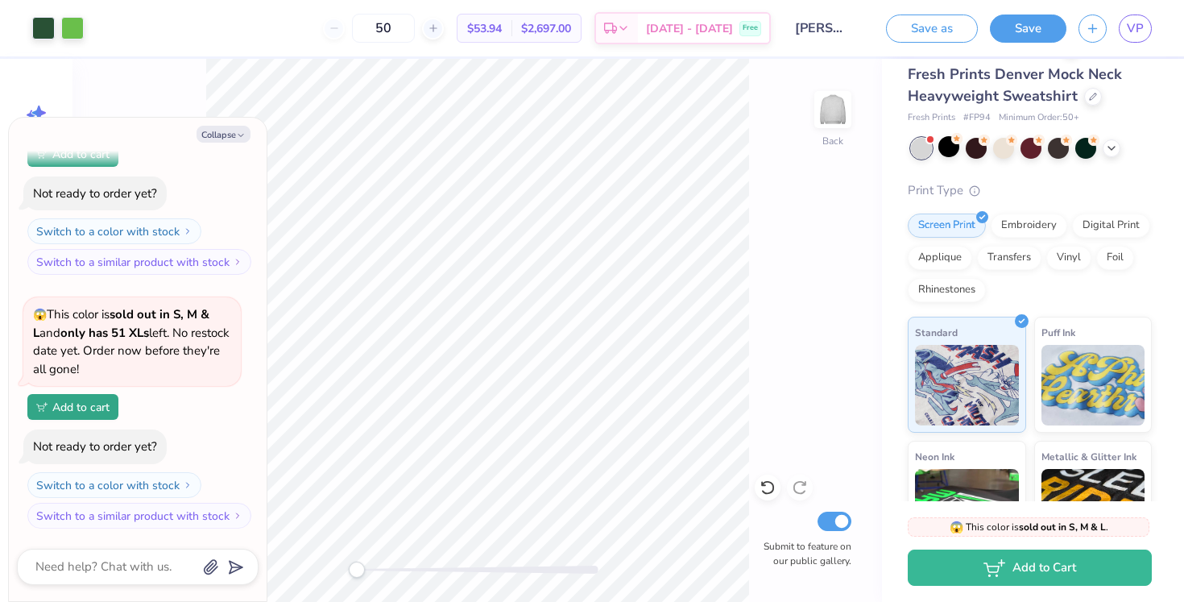
click at [1114, 156] on div at bounding box center [1031, 148] width 241 height 21
click at [1108, 141] on icon at bounding box center [1111, 146] width 13 height 13
type textarea "x"
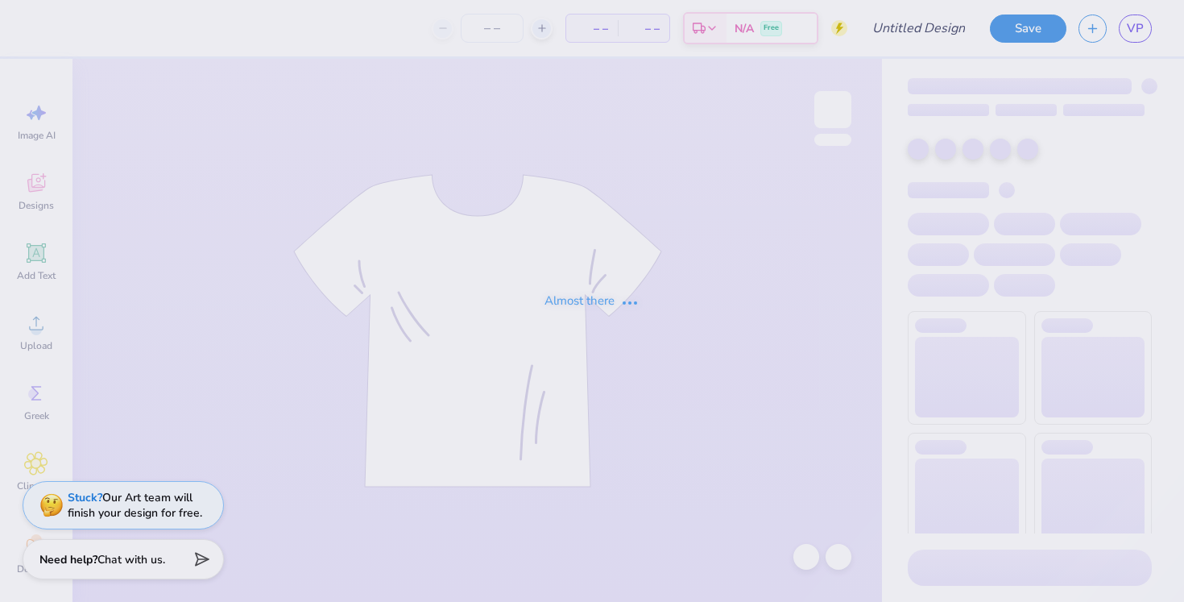
type input "COMMITTEE HOODIE"
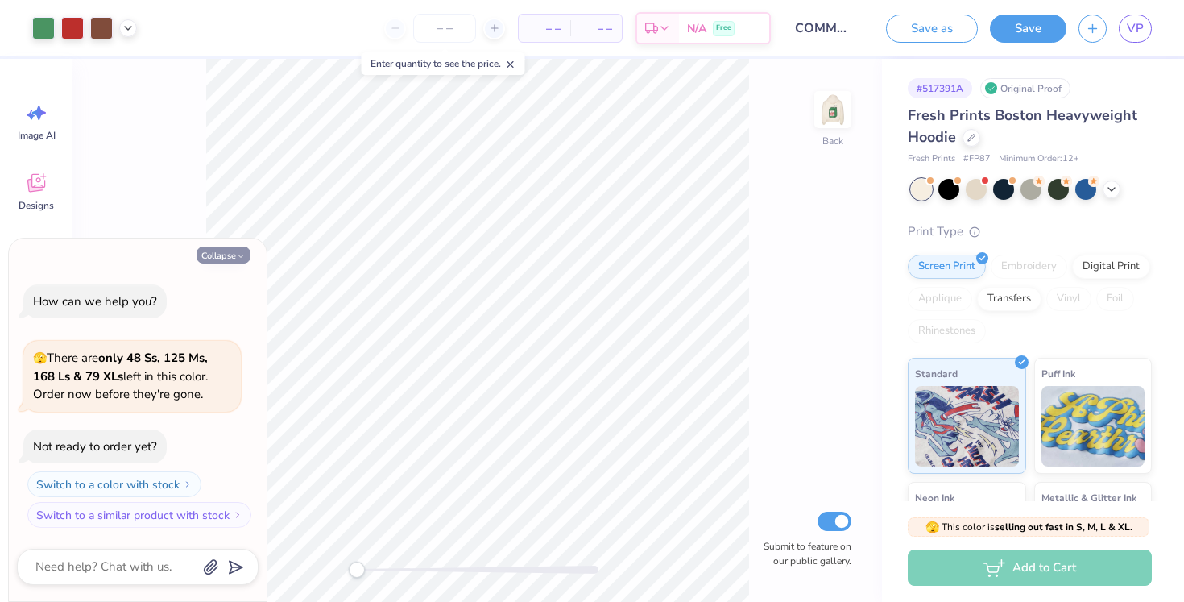
click at [222, 254] on button "Collapse" at bounding box center [224, 255] width 54 height 17
type textarea "x"
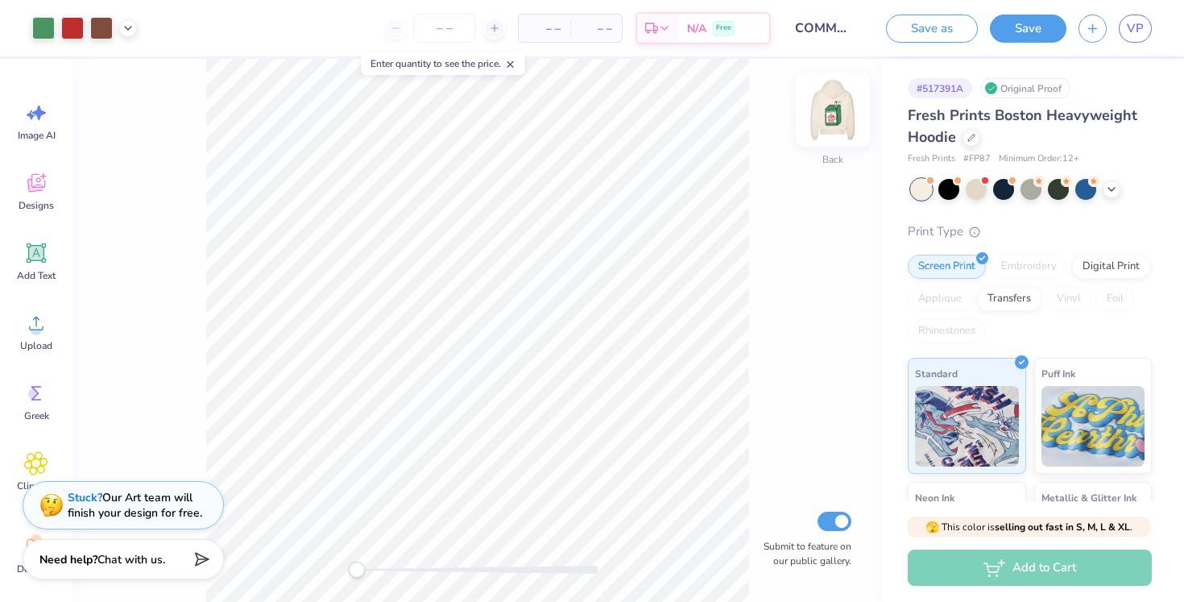
click at [832, 116] on img at bounding box center [833, 109] width 64 height 64
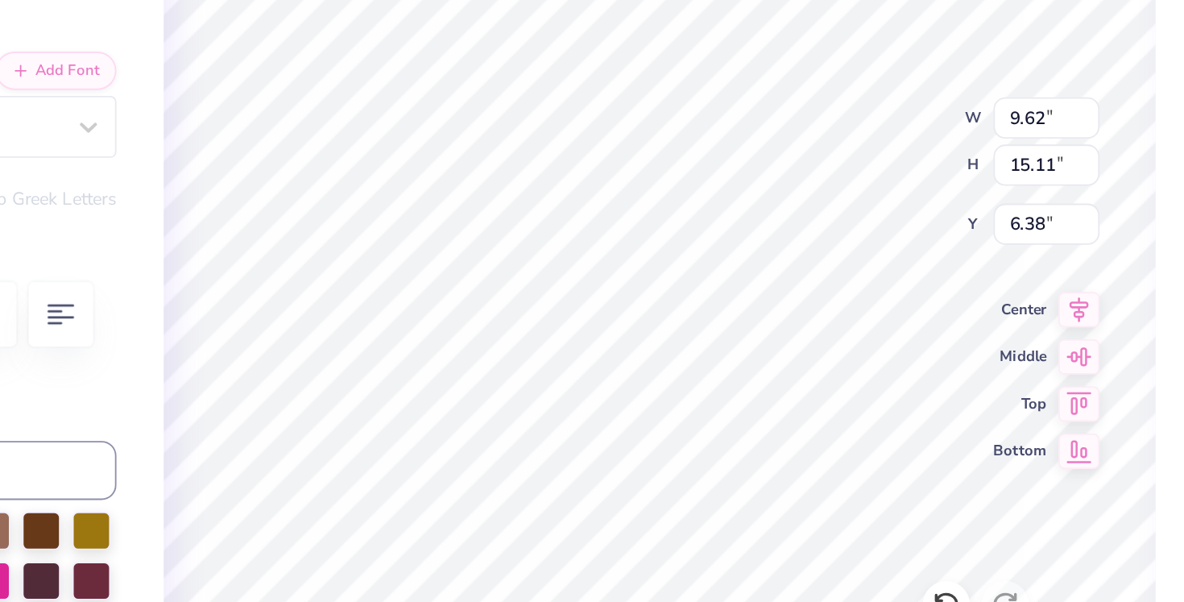
type input "9.62"
type input "15.11"
type input "6.38"
type input "1.15"
type input "0.45"
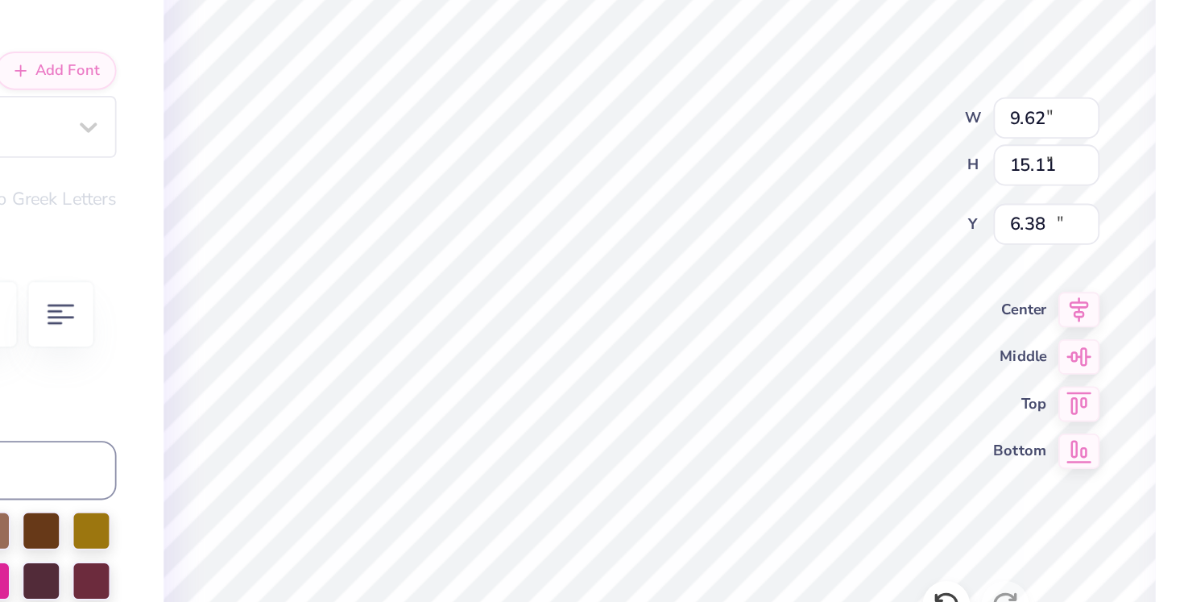
type input "18.95"
